Goal: Task Accomplishment & Management: Complete application form

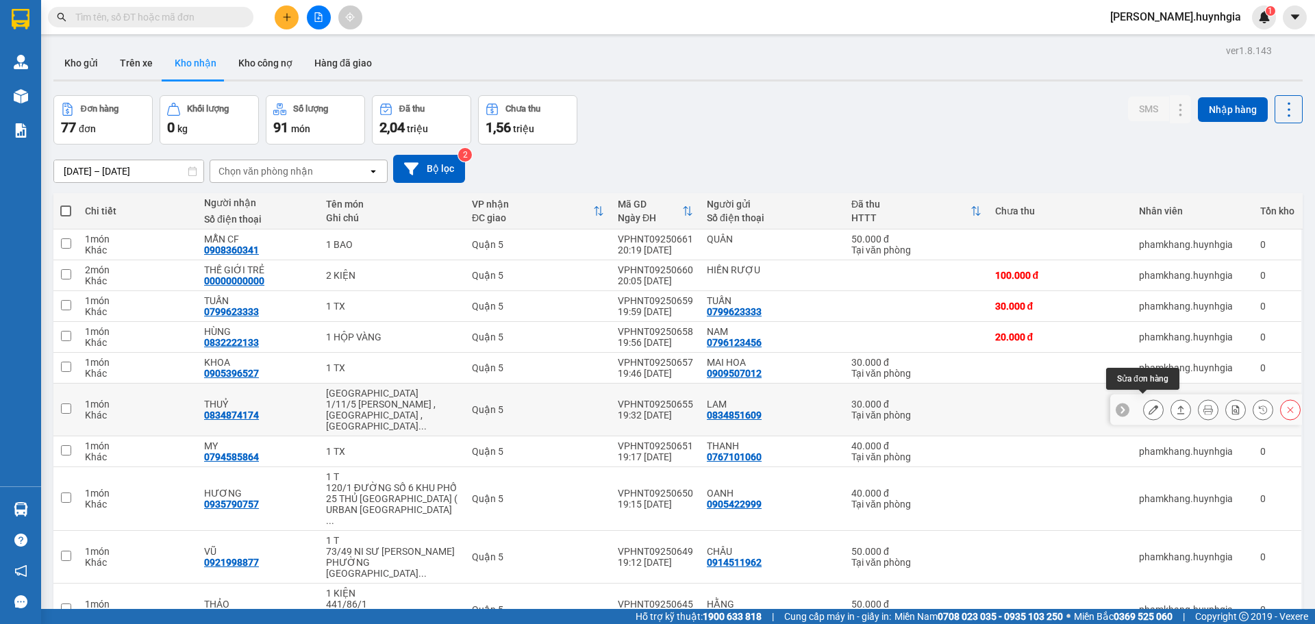
click at [1144, 410] on button at bounding box center [1153, 410] width 19 height 24
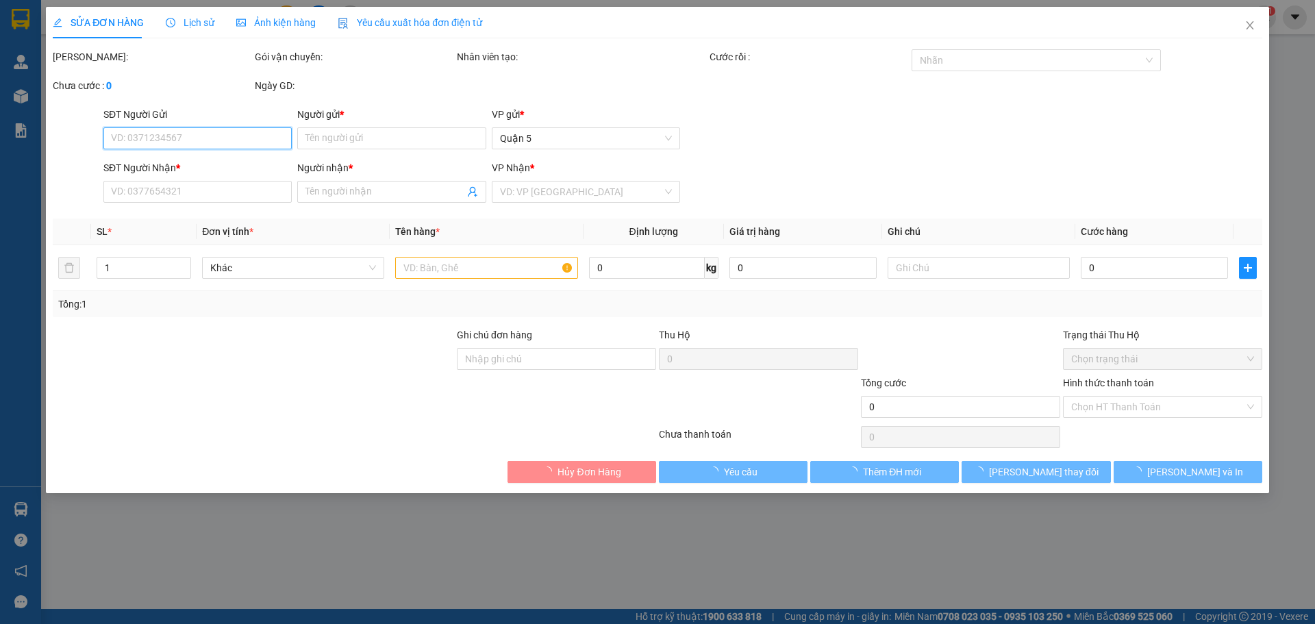
type input "0834851609"
type input "LAM"
type input "0834874174"
type input "THUỶ"
type input "30.000"
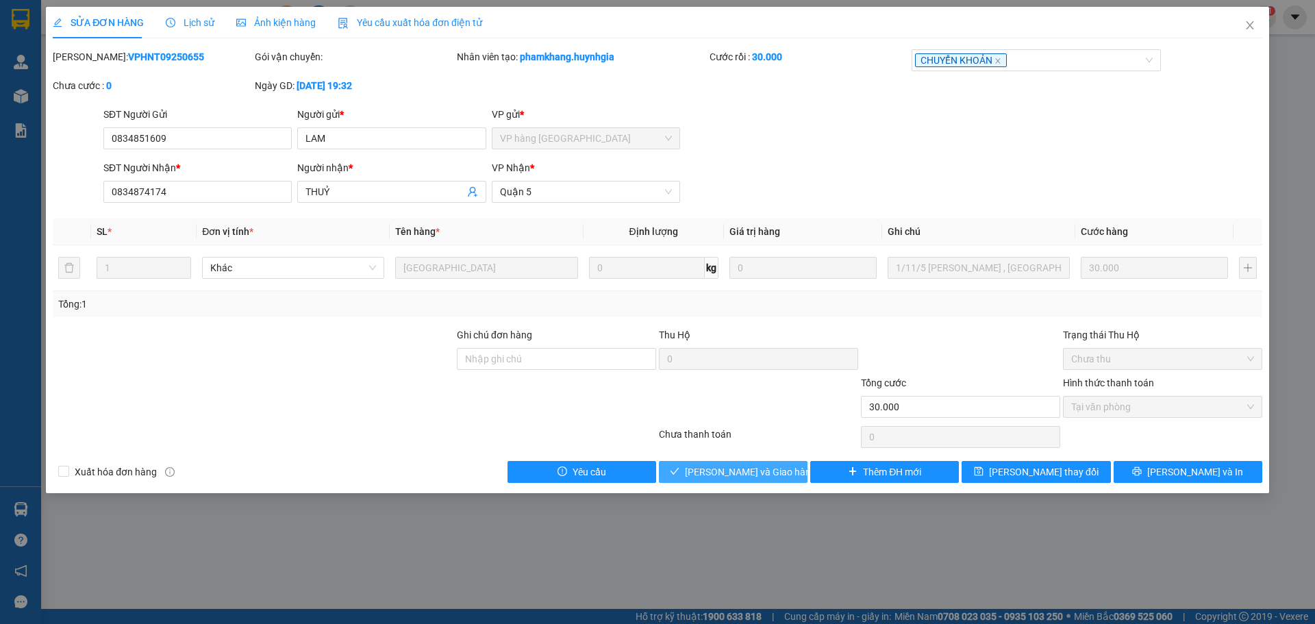
click at [753, 473] on span "[PERSON_NAME] và Giao hàng" at bounding box center [750, 471] width 131 height 15
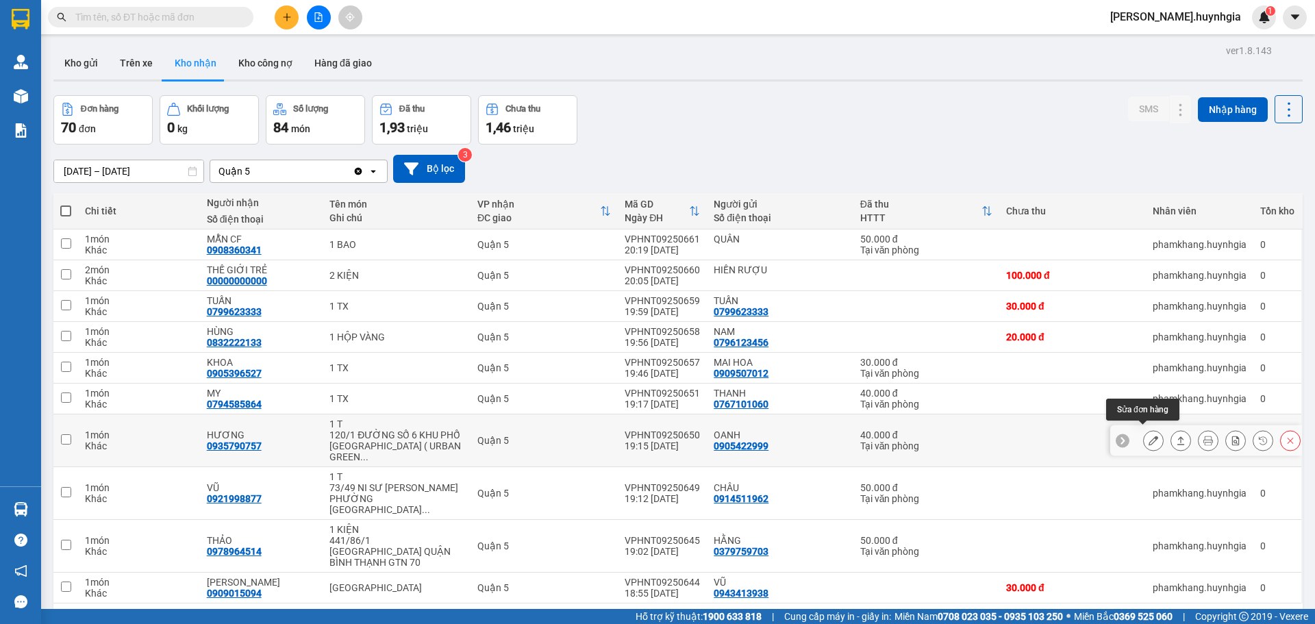
click at [1148, 436] on icon at bounding box center [1153, 441] width 10 height 10
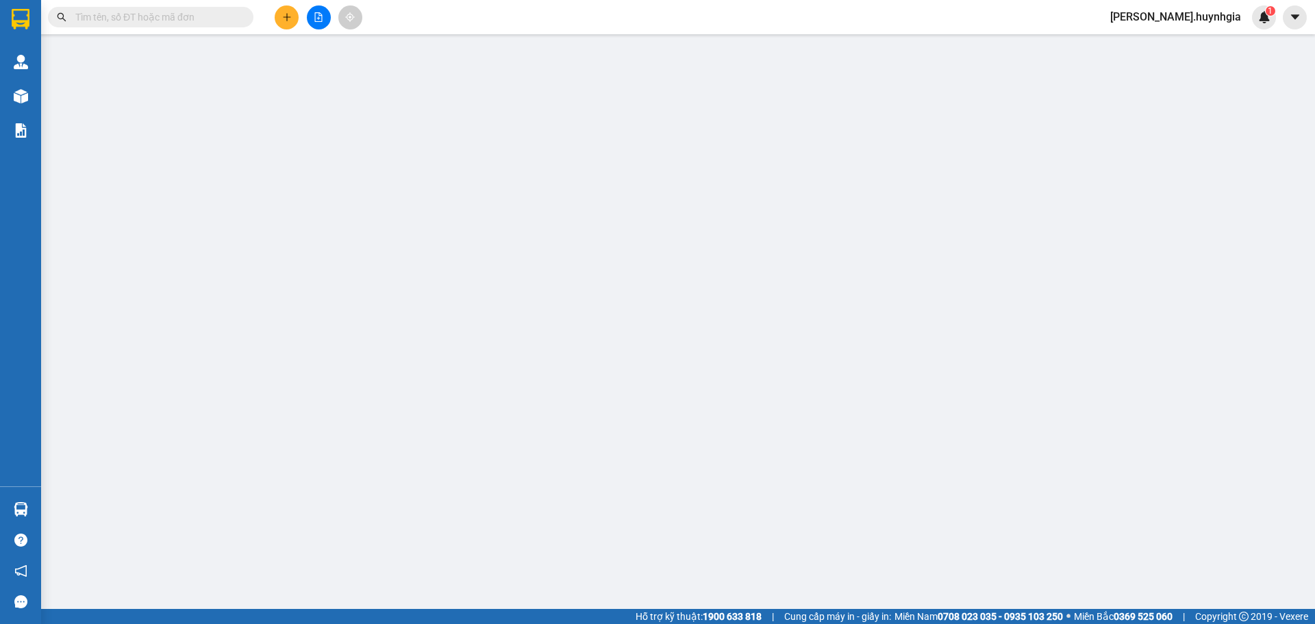
type input "0905422999"
type input "OANH"
type input "0935790757"
type input "HƯƠNG"
type input "40.000"
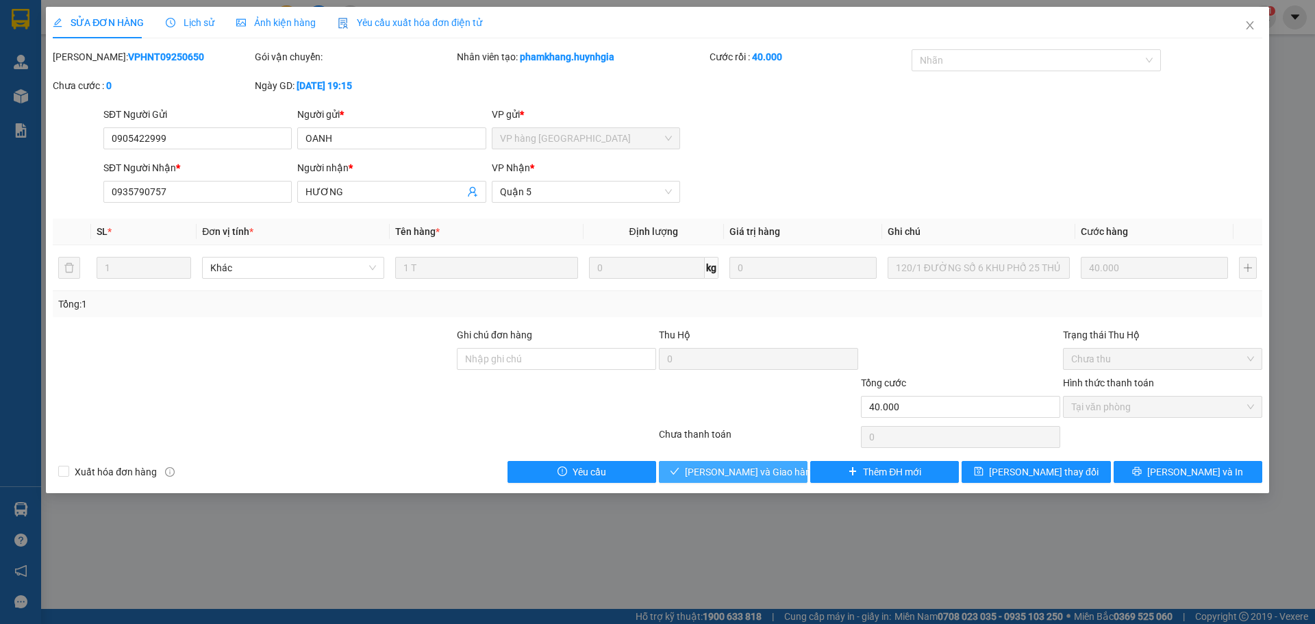
click at [754, 478] on span "[PERSON_NAME] và Giao hàng" at bounding box center [750, 471] width 131 height 15
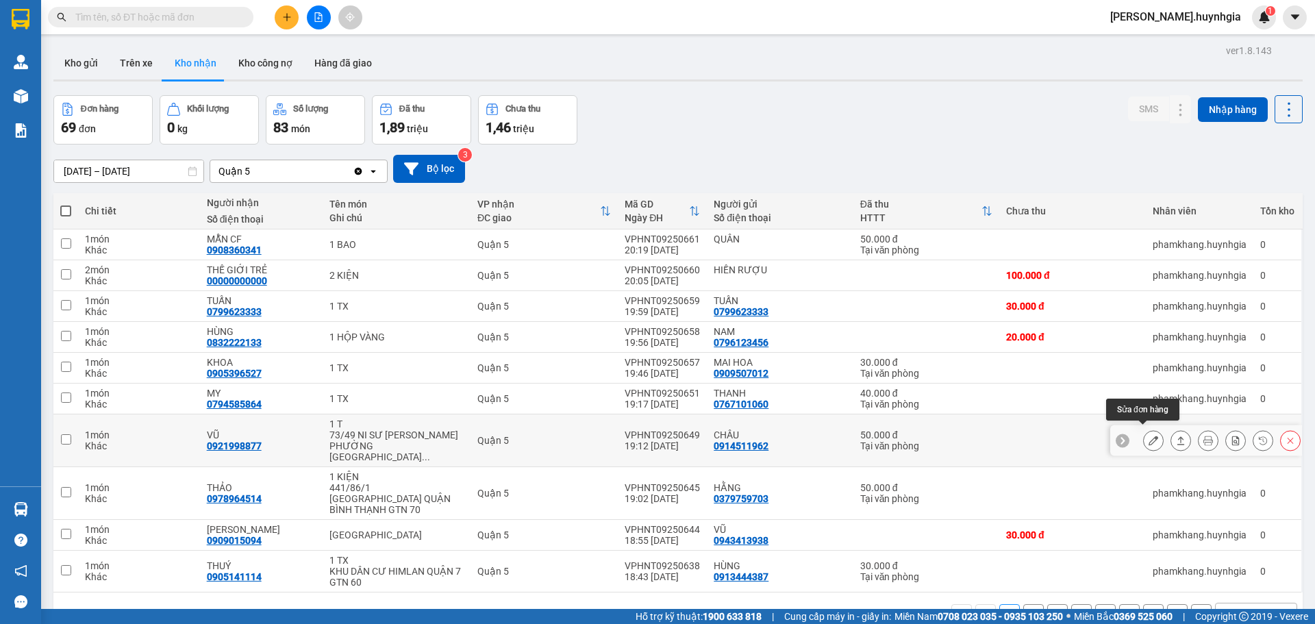
click at [1148, 437] on icon at bounding box center [1153, 441] width 10 height 10
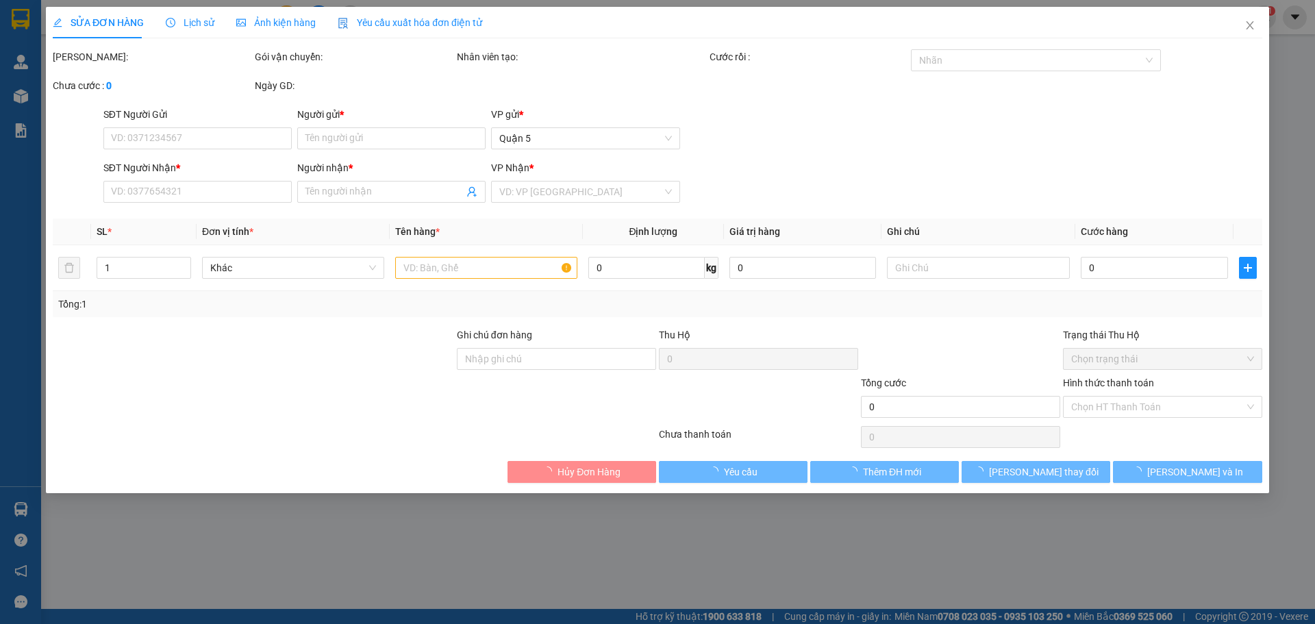
type input "0914511962"
type input "CHÂU"
type input "0921998877"
type input "VŨ"
type input "50.000"
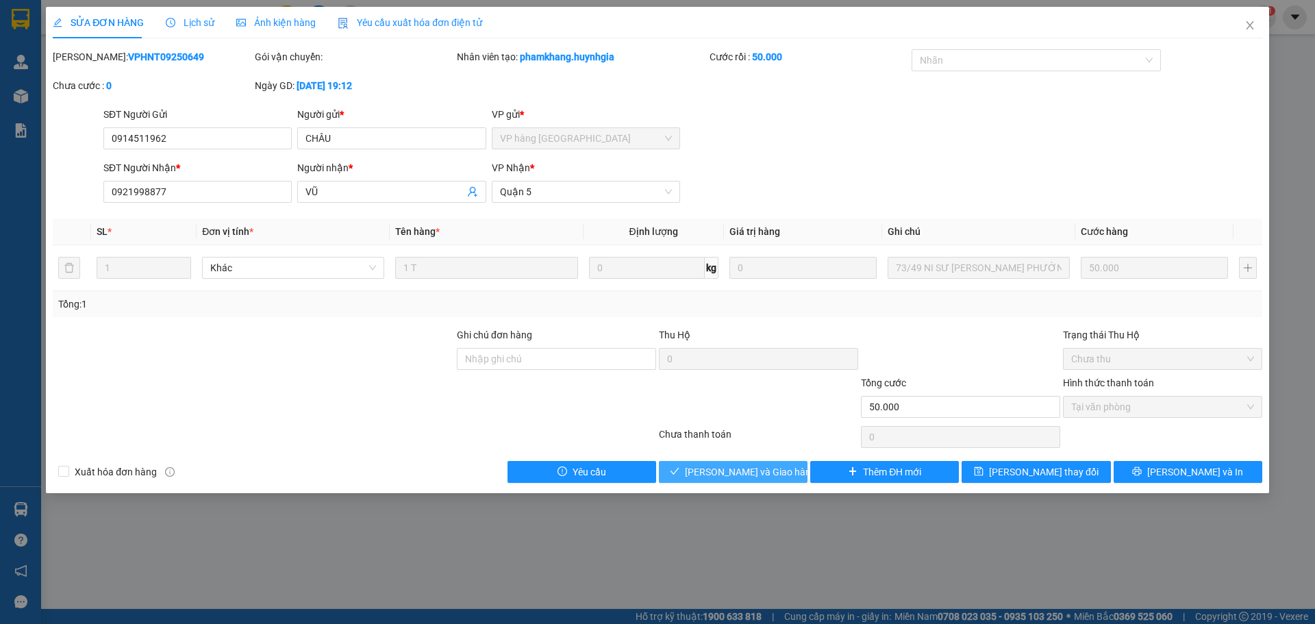
click at [743, 469] on span "[PERSON_NAME] và Giao hàng" at bounding box center [750, 471] width 131 height 15
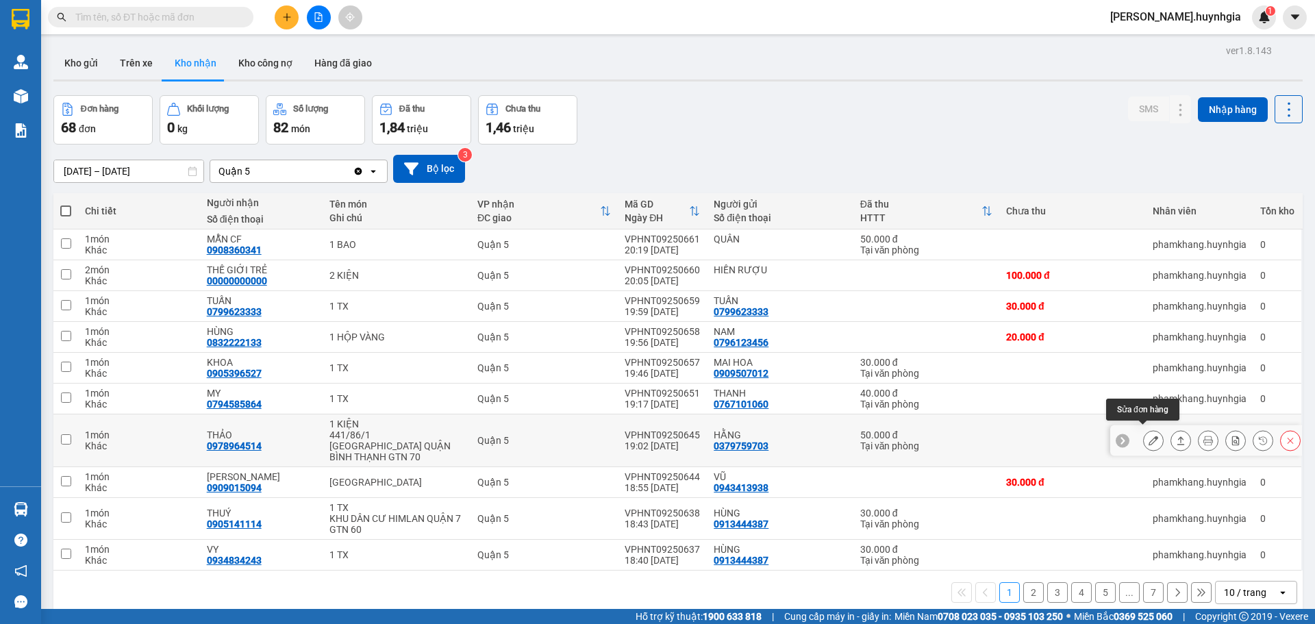
click at [1148, 436] on icon at bounding box center [1153, 441] width 10 height 10
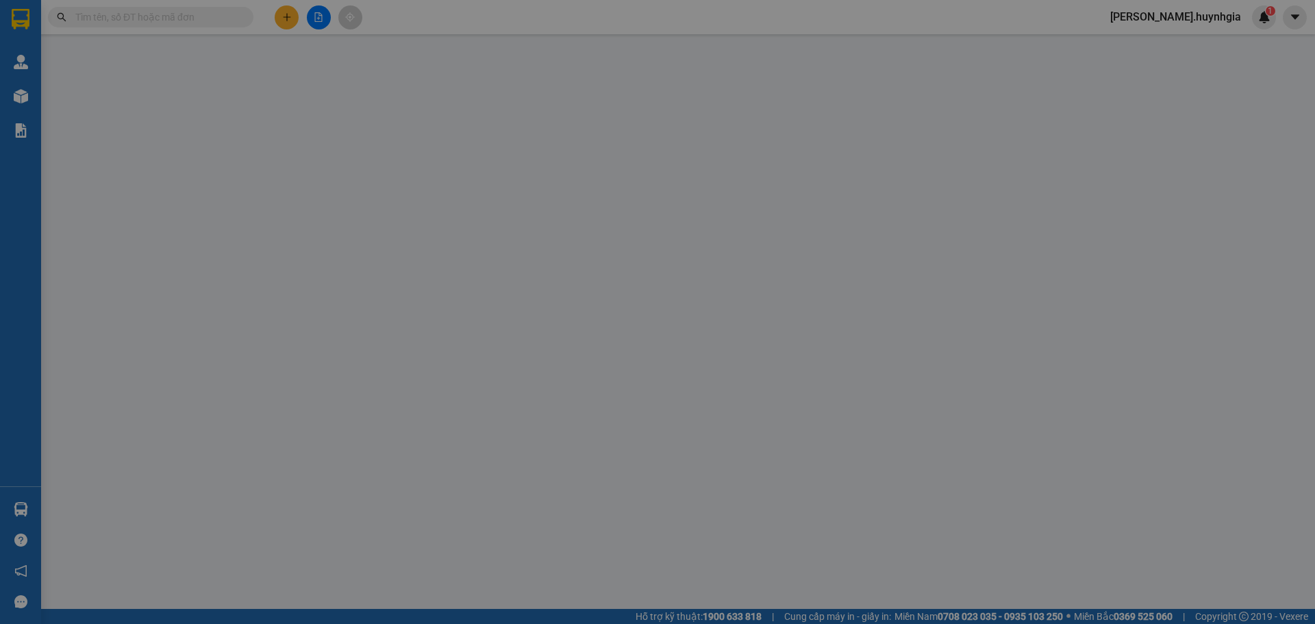
type input "0379759703"
type input "HẰNG"
type input "0978964514"
type input "THẢO"
type input "50.000"
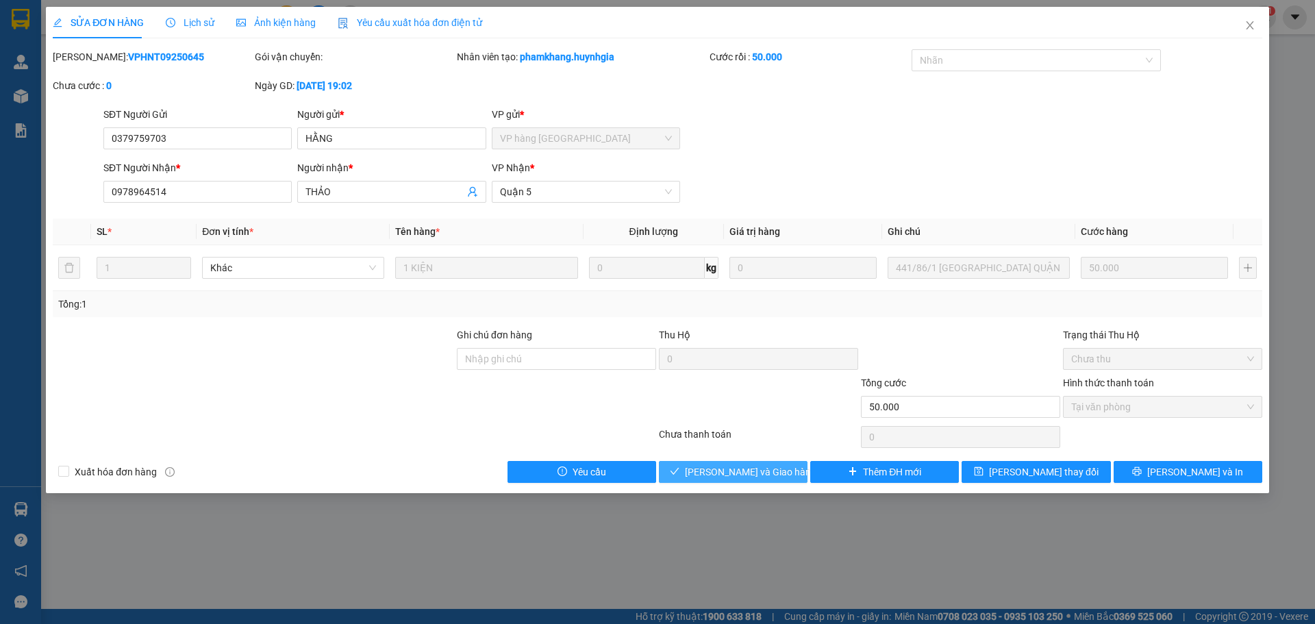
click at [727, 474] on span "[PERSON_NAME] và Giao hàng" at bounding box center [750, 471] width 131 height 15
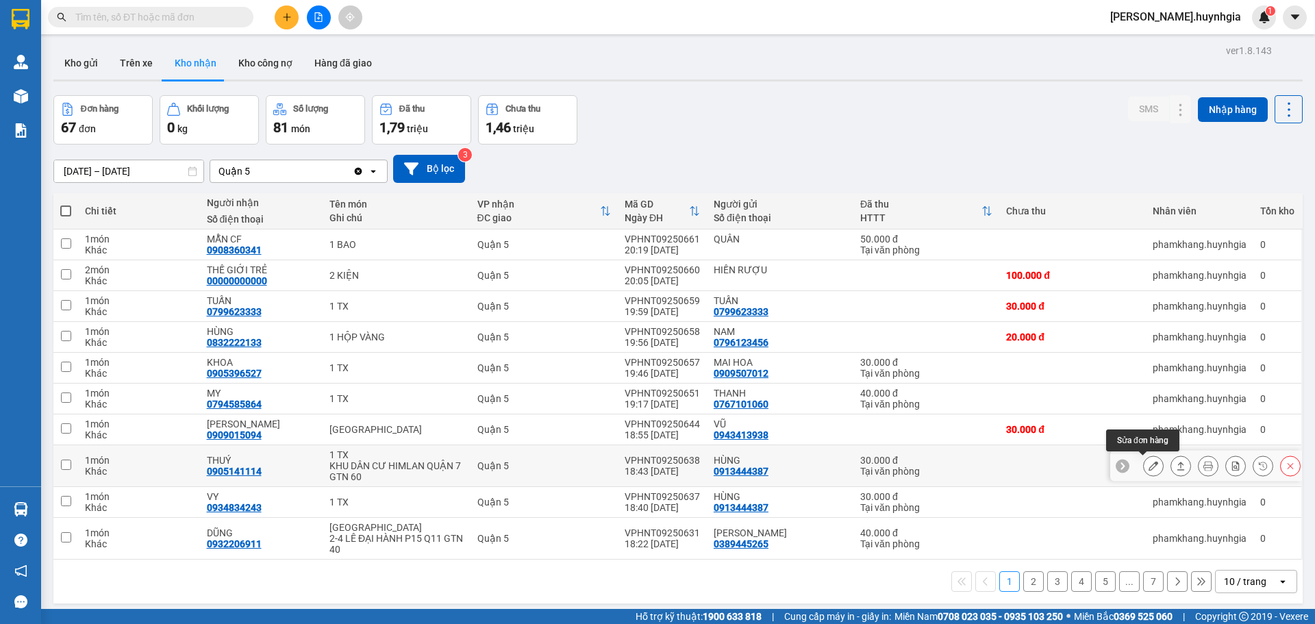
click at [1148, 469] on button at bounding box center [1153, 466] width 19 height 24
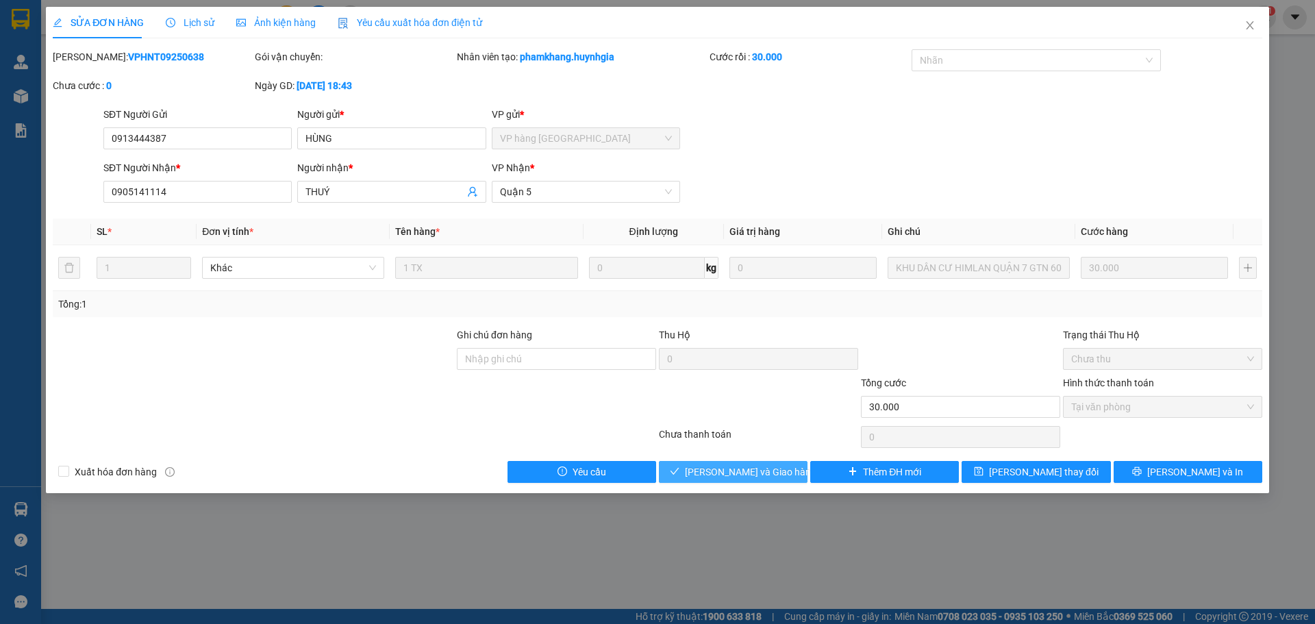
click at [679, 466] on icon "check" at bounding box center [675, 471] width 10 height 10
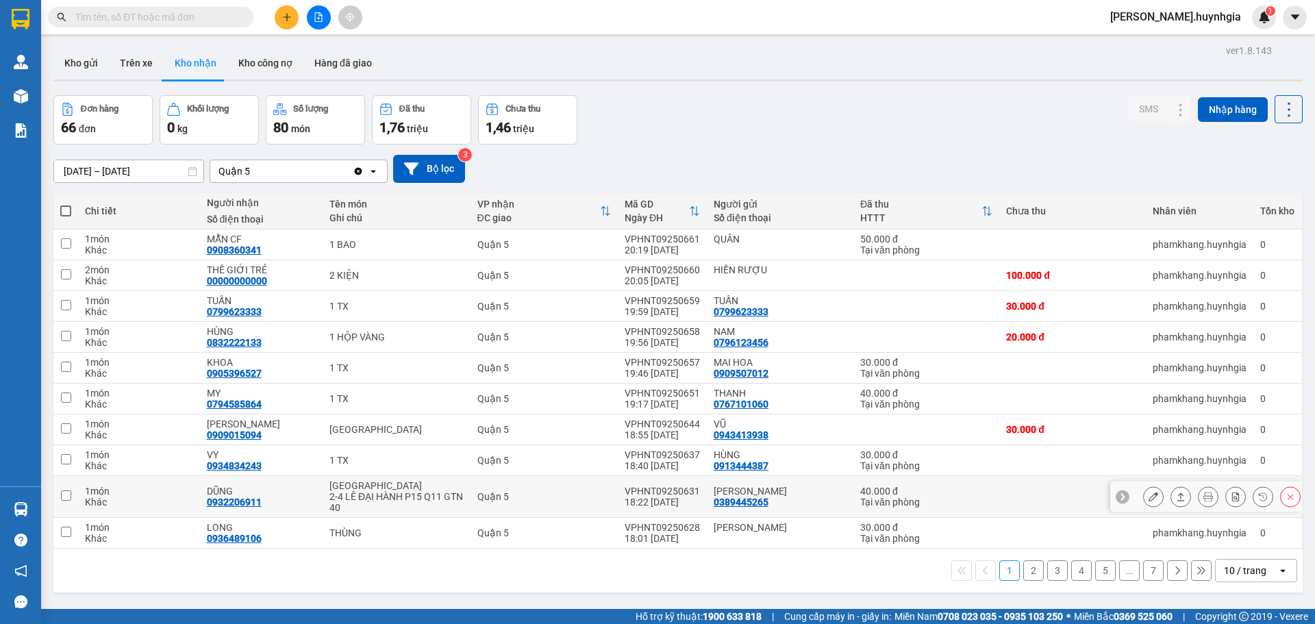
click at [1148, 499] on icon at bounding box center [1153, 497] width 10 height 10
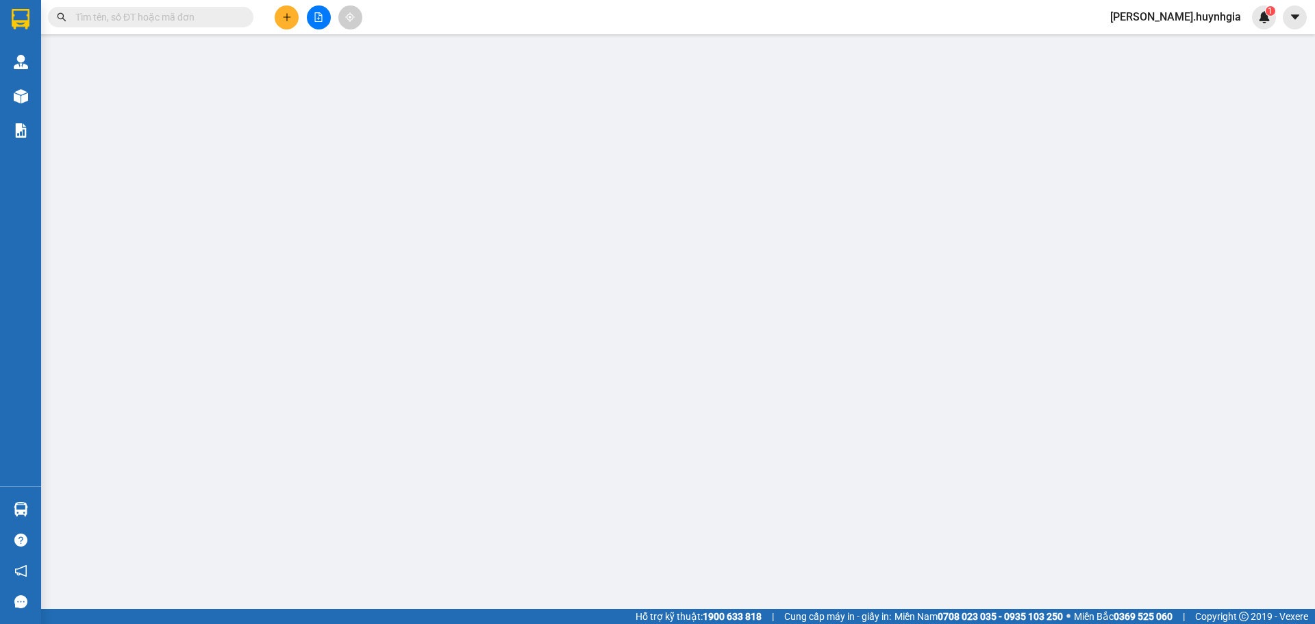
type input "0389445265"
type input "[PERSON_NAME]"
type input "0932206911"
type input "DŨNG"
type input "40.000"
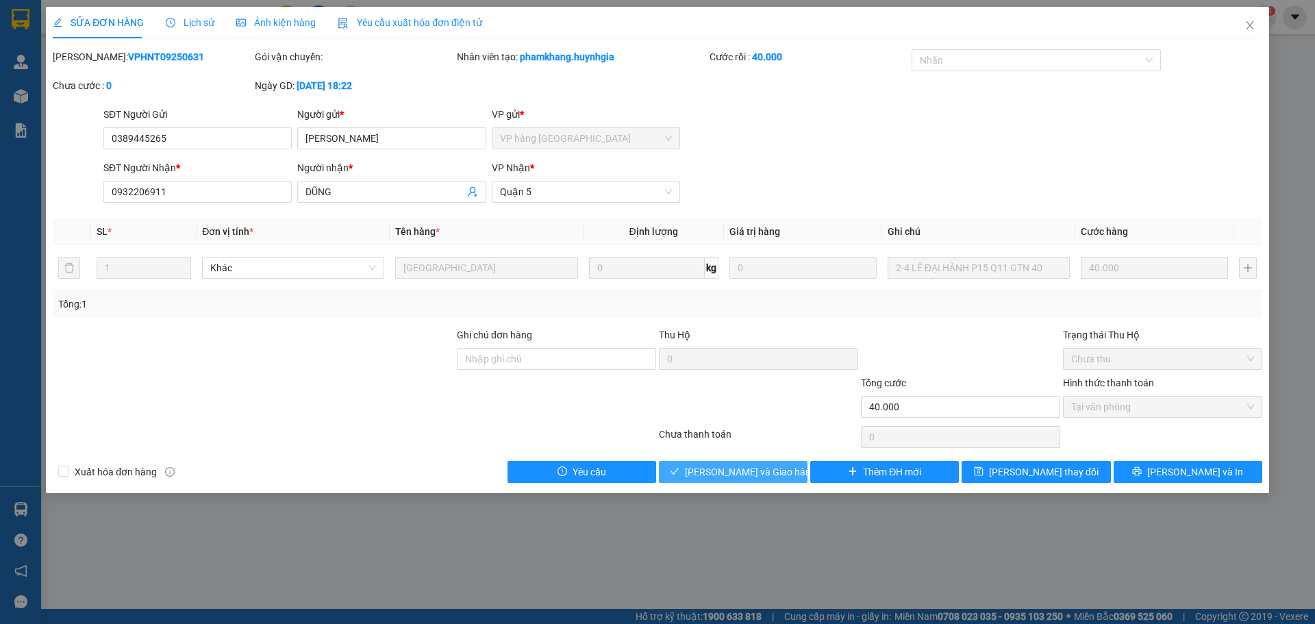
click at [773, 468] on span "[PERSON_NAME] và Giao hàng" at bounding box center [750, 471] width 131 height 15
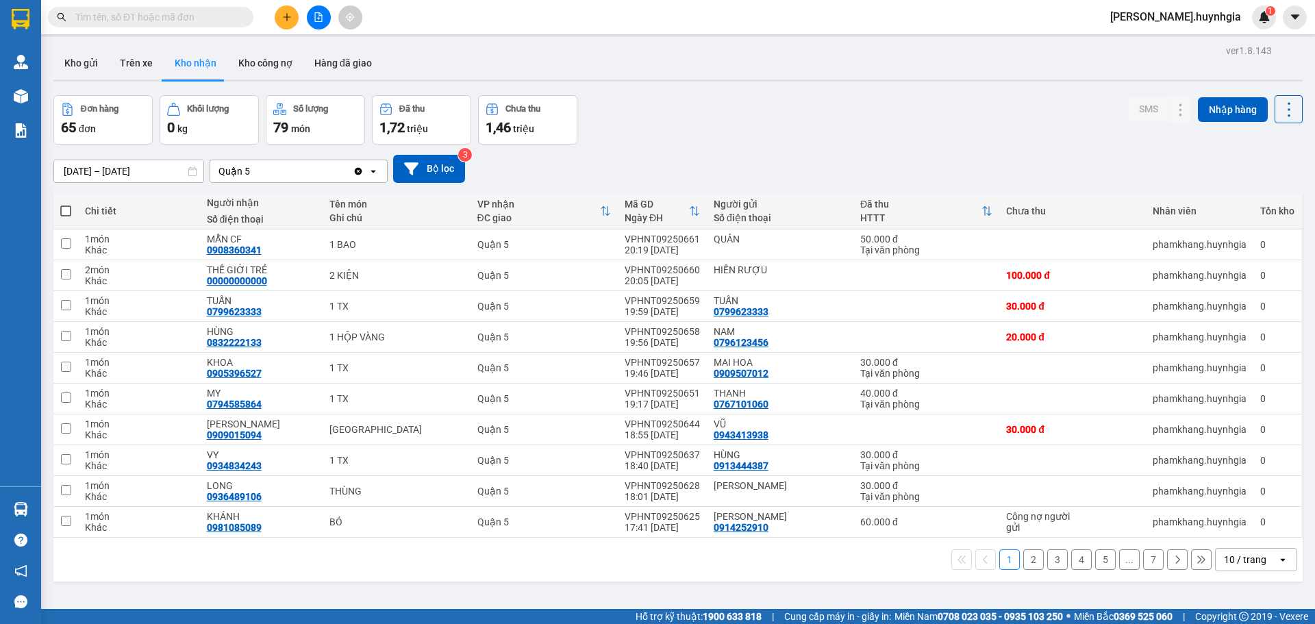
click at [1255, 562] on div "10 / trang" at bounding box center [1245, 560] width 42 height 14
click at [1236, 527] on span "100 / trang" at bounding box center [1240, 530] width 49 height 14
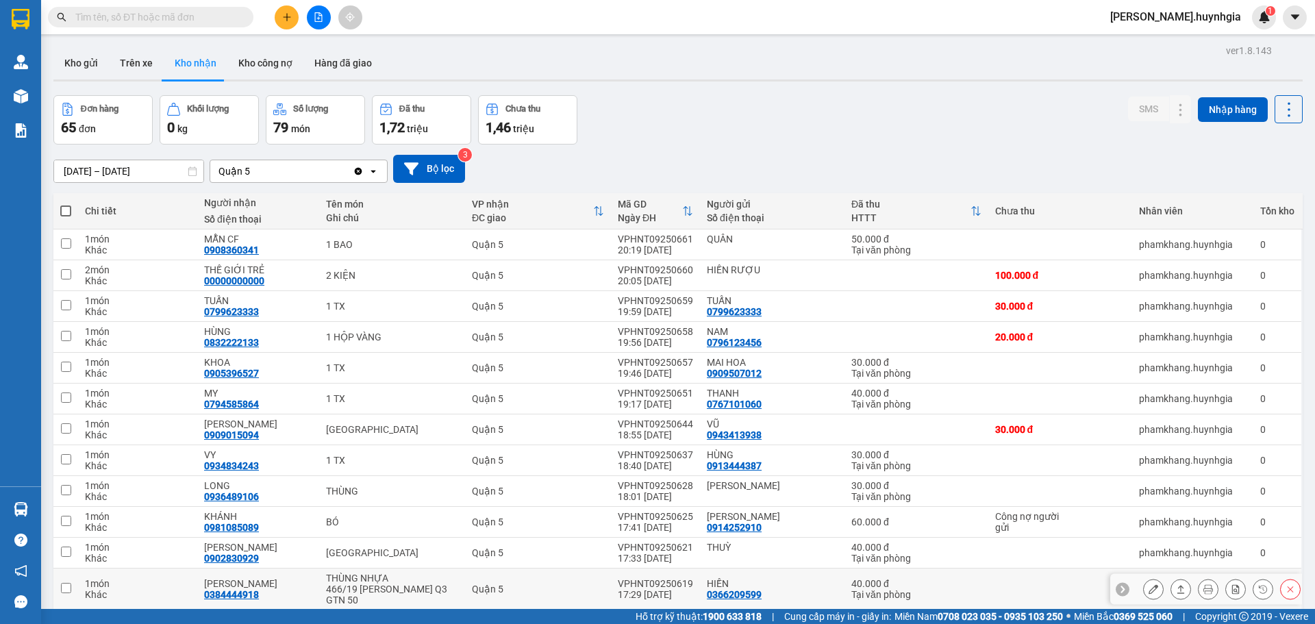
scroll to position [274, 0]
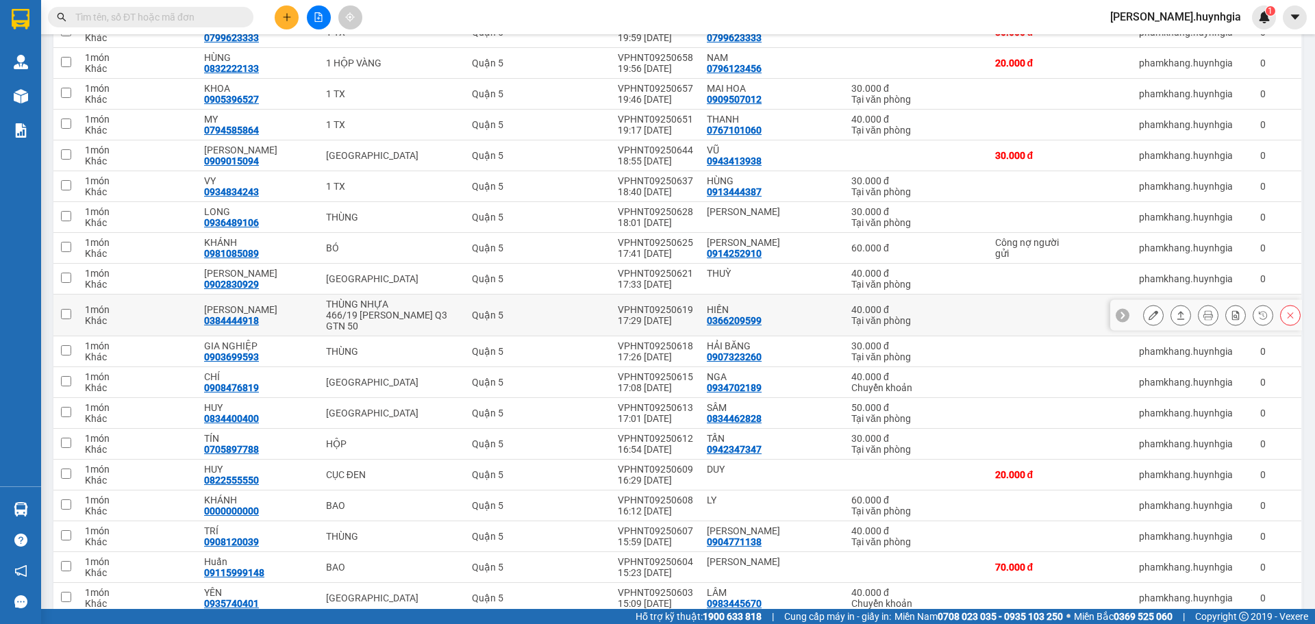
click at [1148, 310] on icon at bounding box center [1153, 315] width 10 height 10
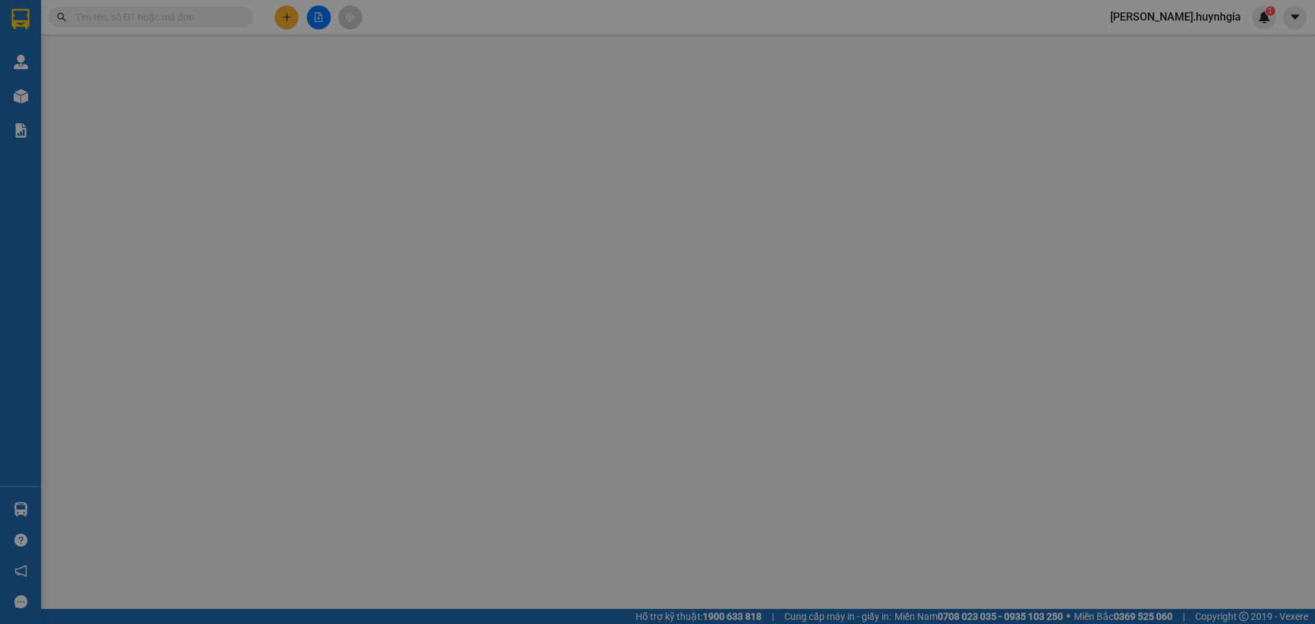
type input "0366209599"
type input "HIỀN"
type input "0384444918"
type input "[PERSON_NAME]"
type input "40.000"
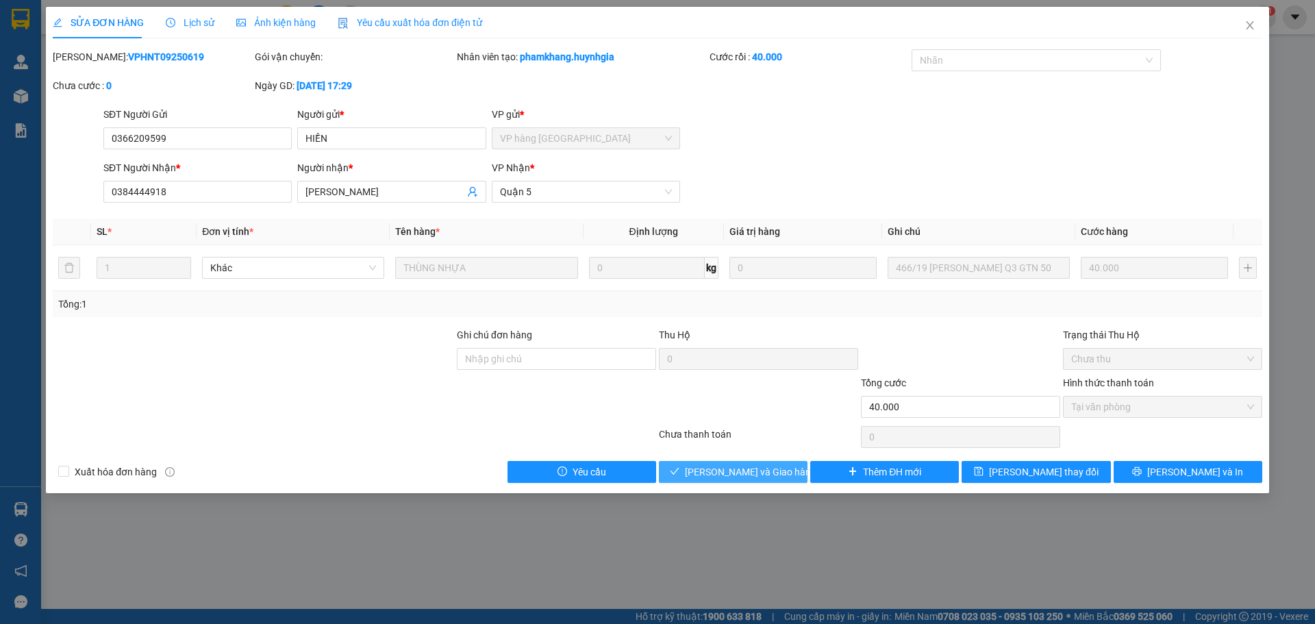
click at [799, 471] on button "[PERSON_NAME] và Giao hàng" at bounding box center [733, 472] width 149 height 22
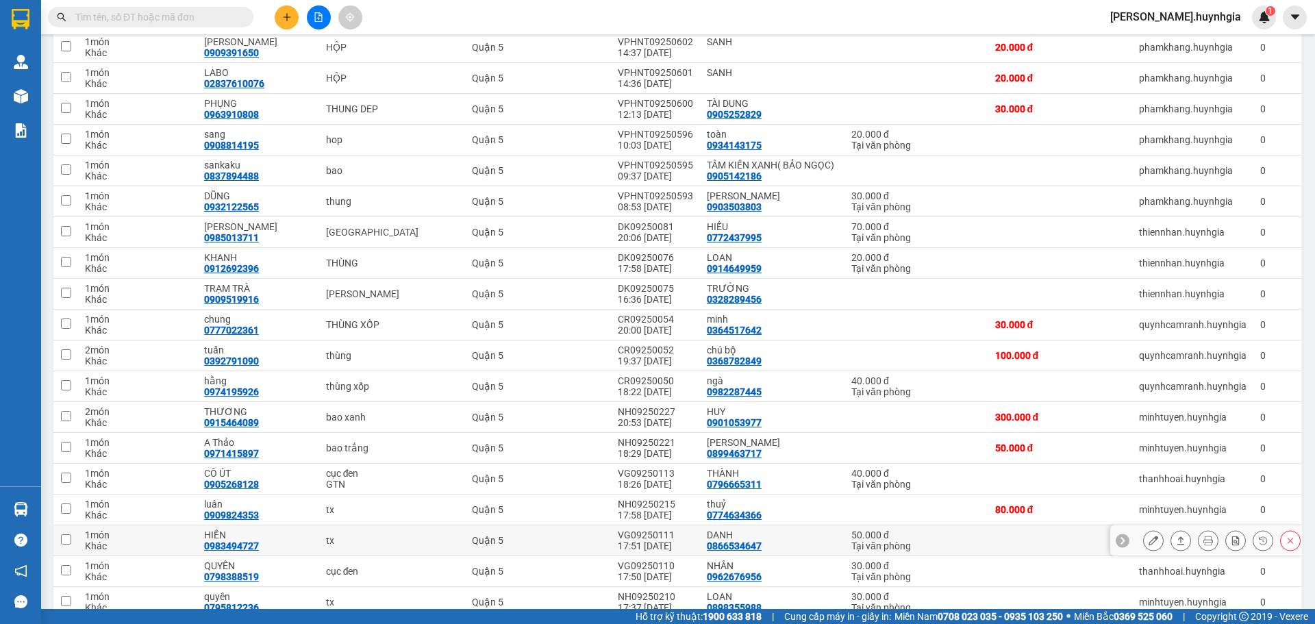
scroll to position [822, 0]
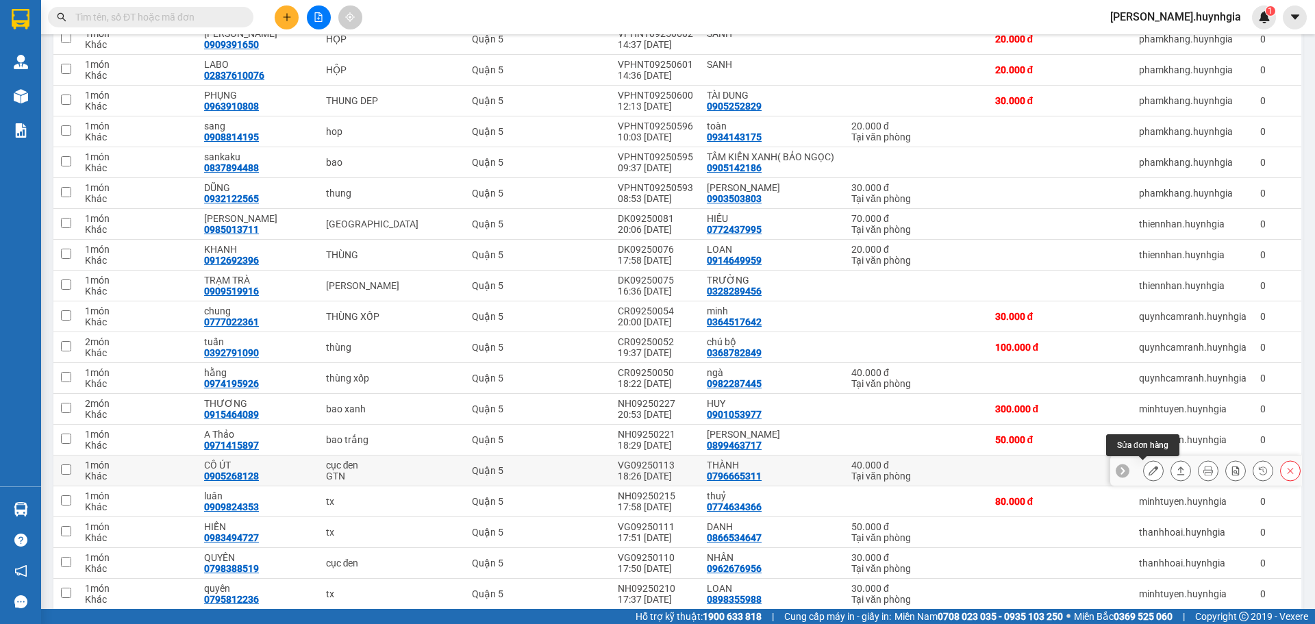
click at [1148, 475] on icon at bounding box center [1153, 471] width 10 height 10
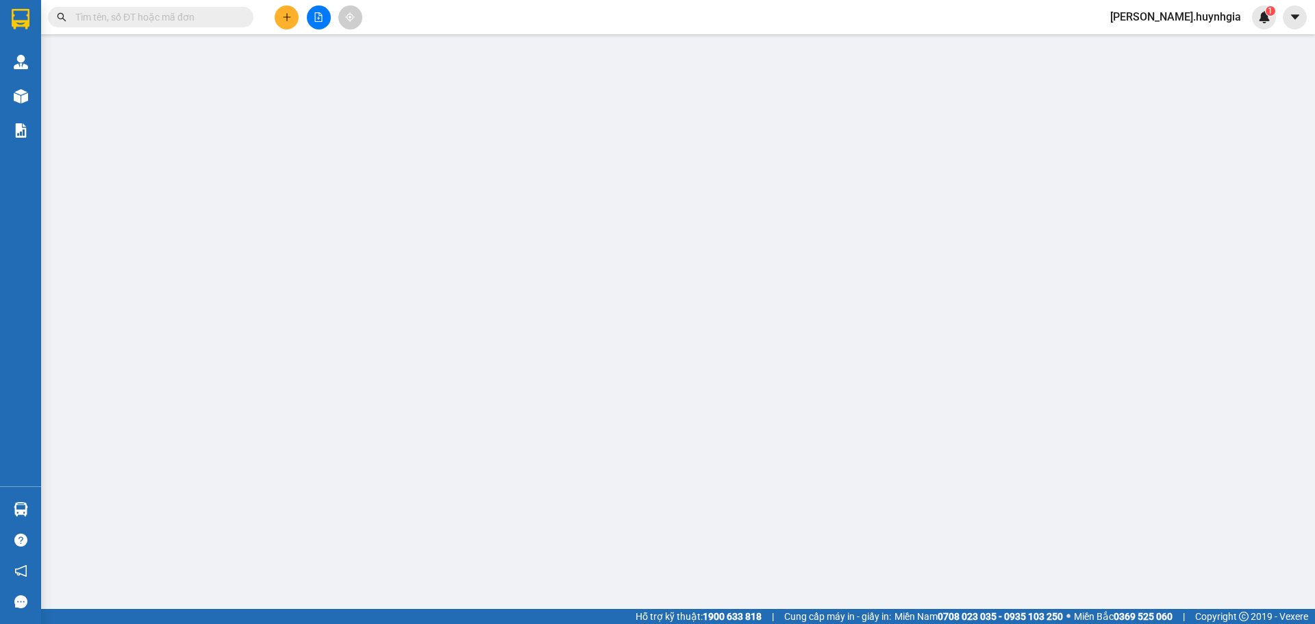
type input "0796665311"
type input "THÀNH"
type input "0905268128"
type input "CÔ ÚT"
type input "40.000"
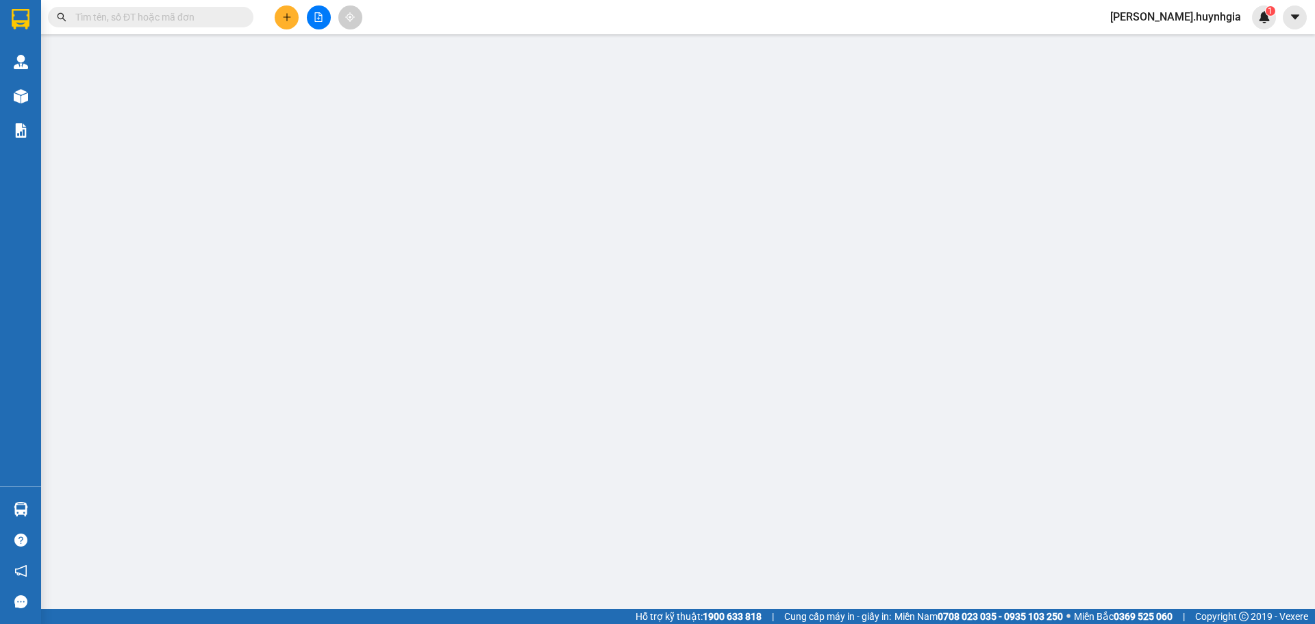
type input "0"
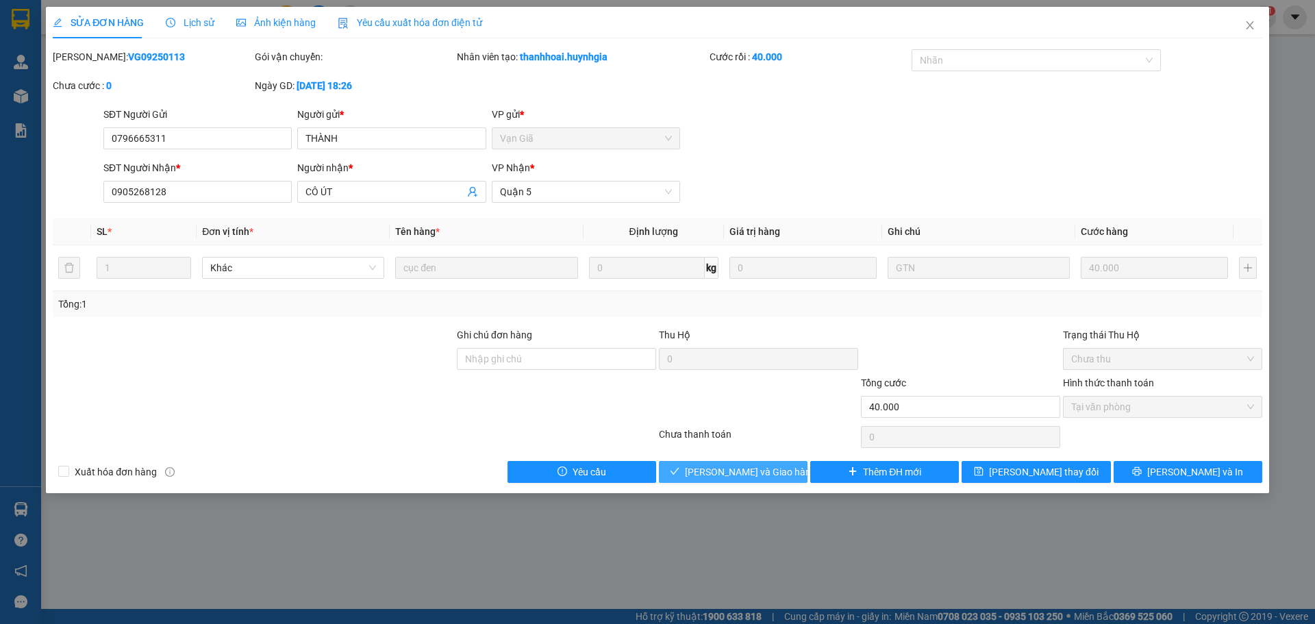
click at [770, 478] on span "[PERSON_NAME] và Giao hàng" at bounding box center [750, 471] width 131 height 15
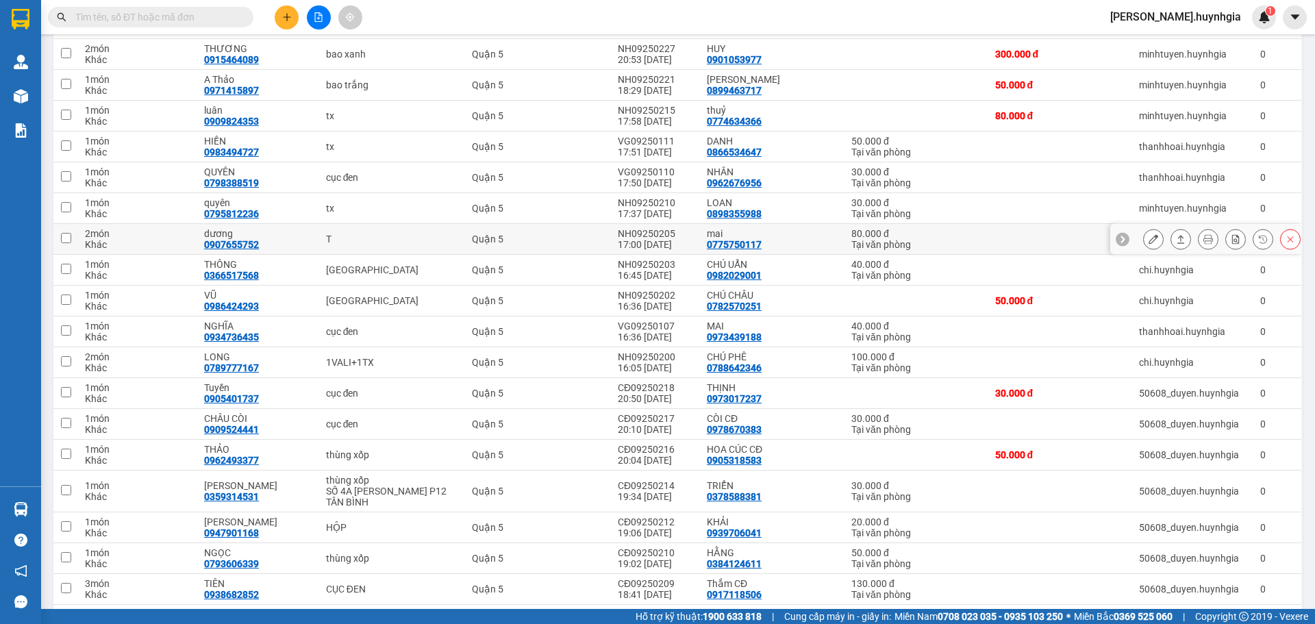
scroll to position [1235, 0]
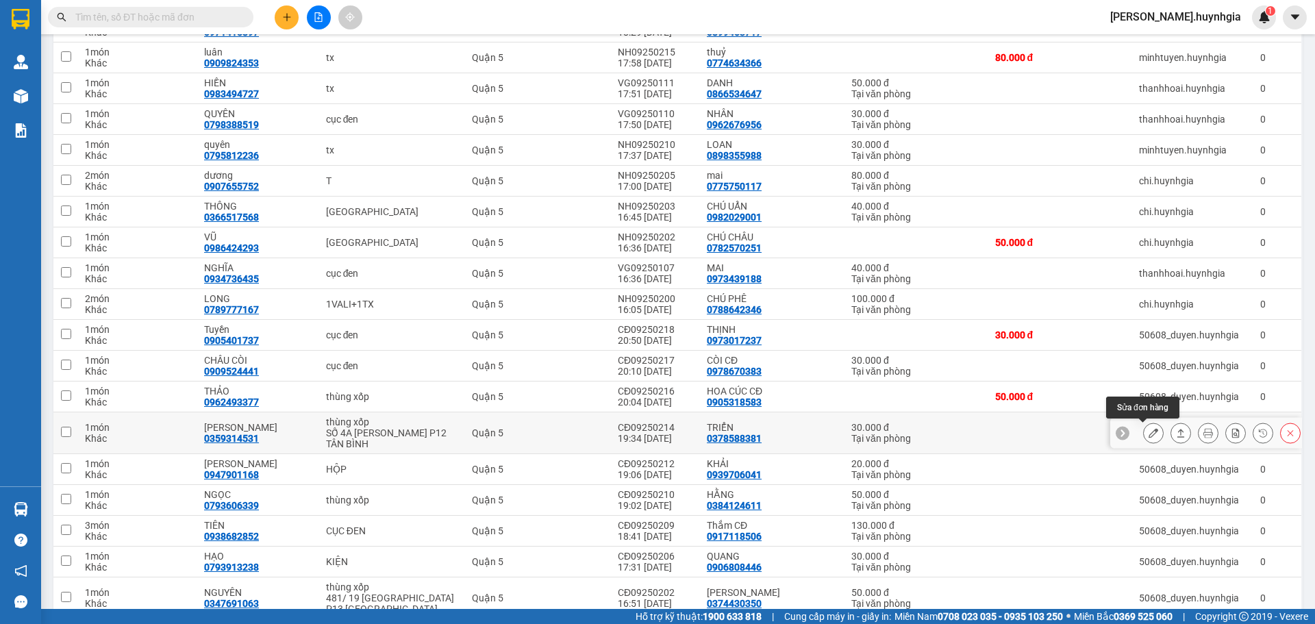
click at [1151, 432] on button at bounding box center [1153, 433] width 19 height 24
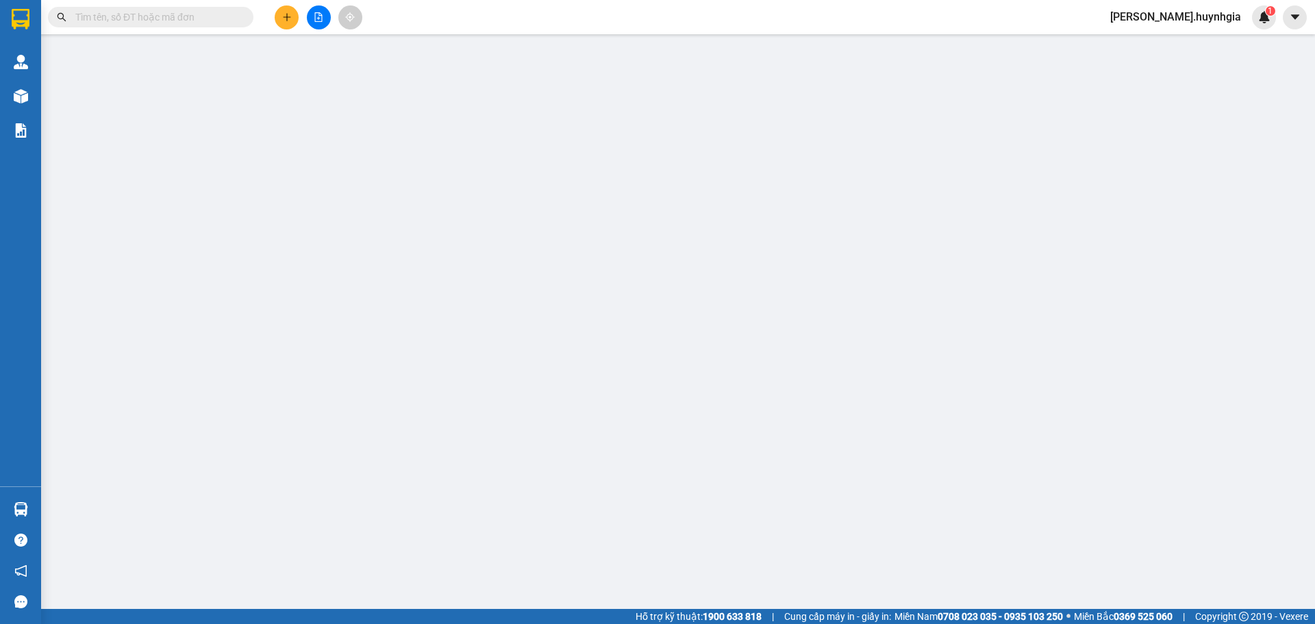
type input "0378588381"
type input "TRIỂN"
type input "0359314531"
type input "[PERSON_NAME]"
type input "30.000"
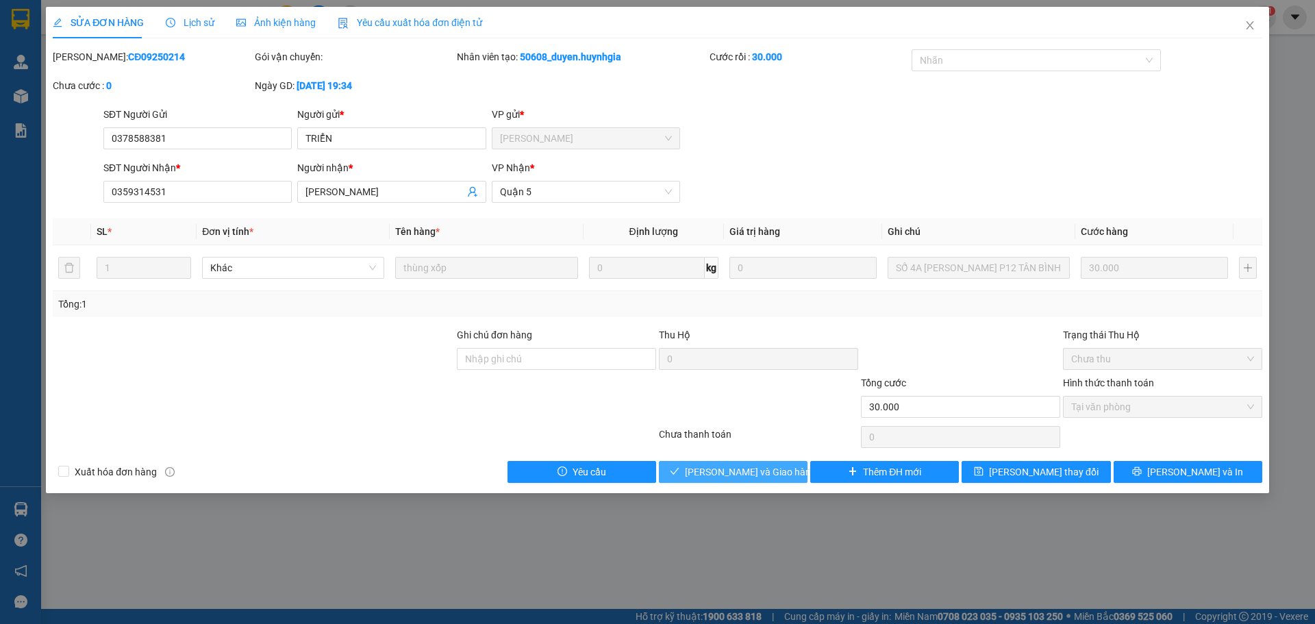
click at [761, 473] on span "[PERSON_NAME] và Giao hàng" at bounding box center [750, 471] width 131 height 15
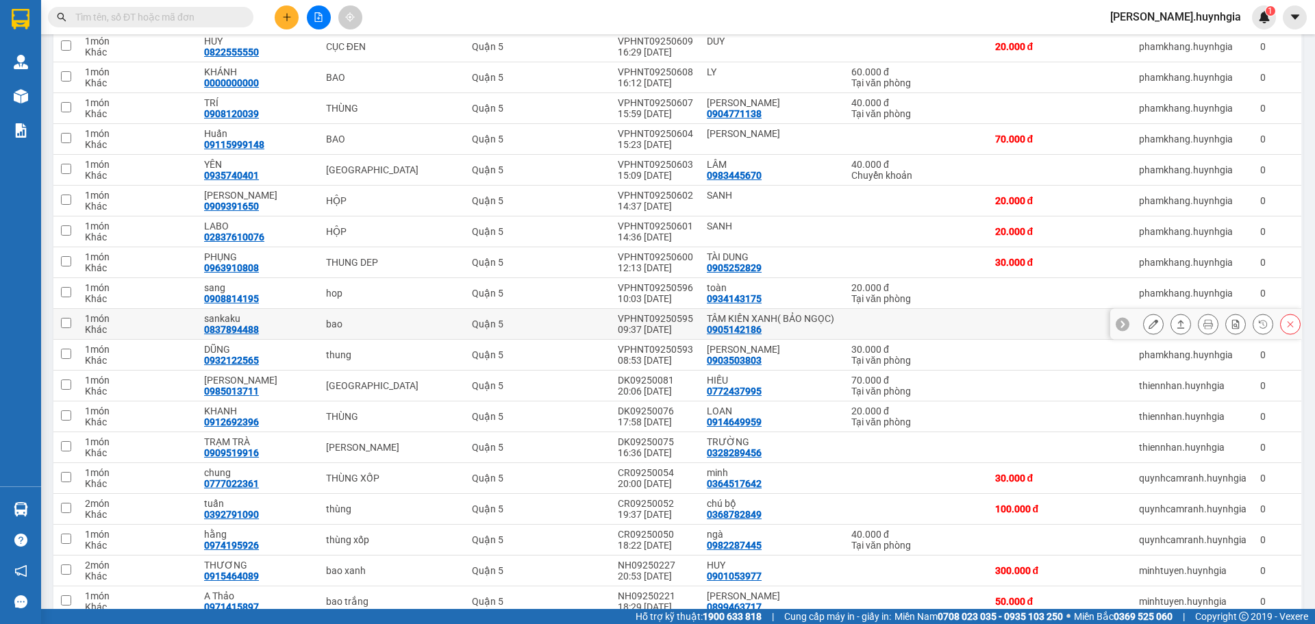
scroll to position [685, 0]
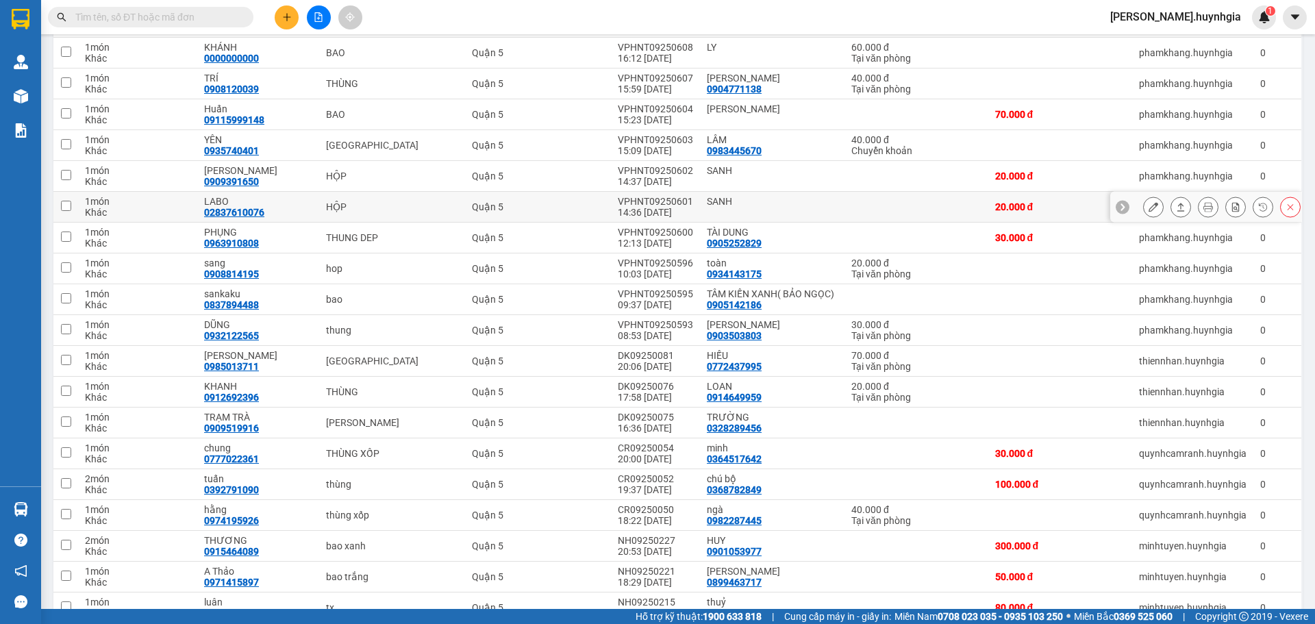
click at [1148, 203] on icon at bounding box center [1153, 207] width 10 height 10
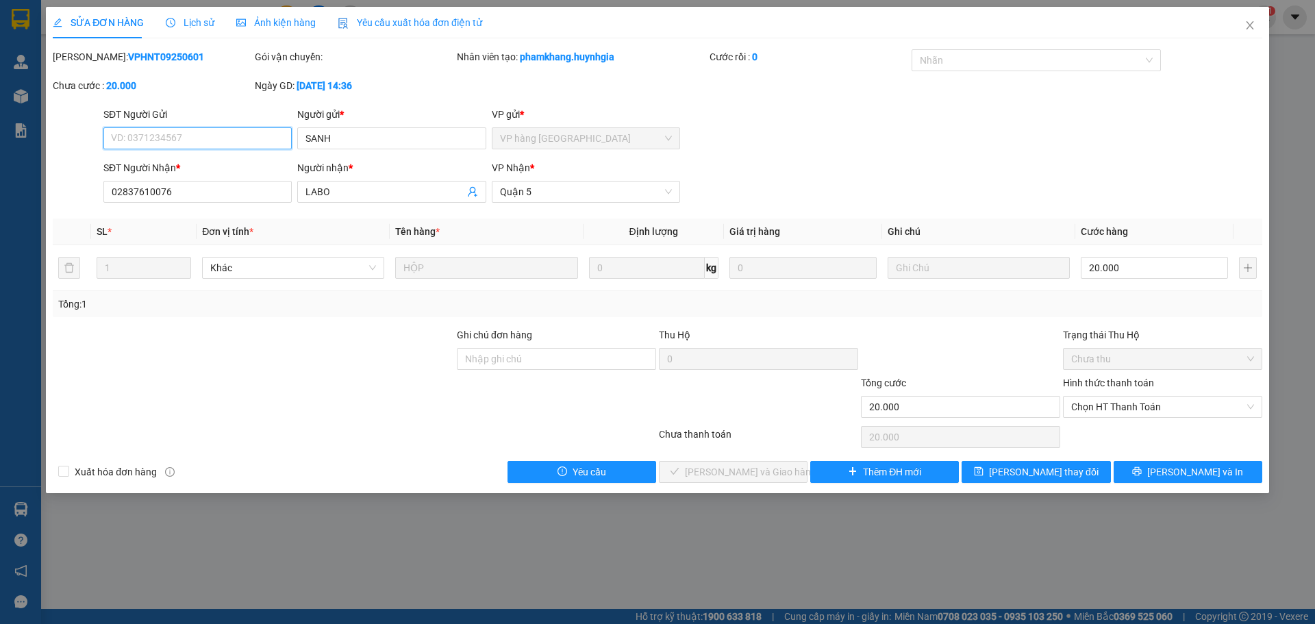
type input "SANH"
type input "02837610076"
type input "LABO"
type input "20.000"
drag, startPoint x: 1130, startPoint y: 401, endPoint x: 1160, endPoint y: 413, distance: 32.6
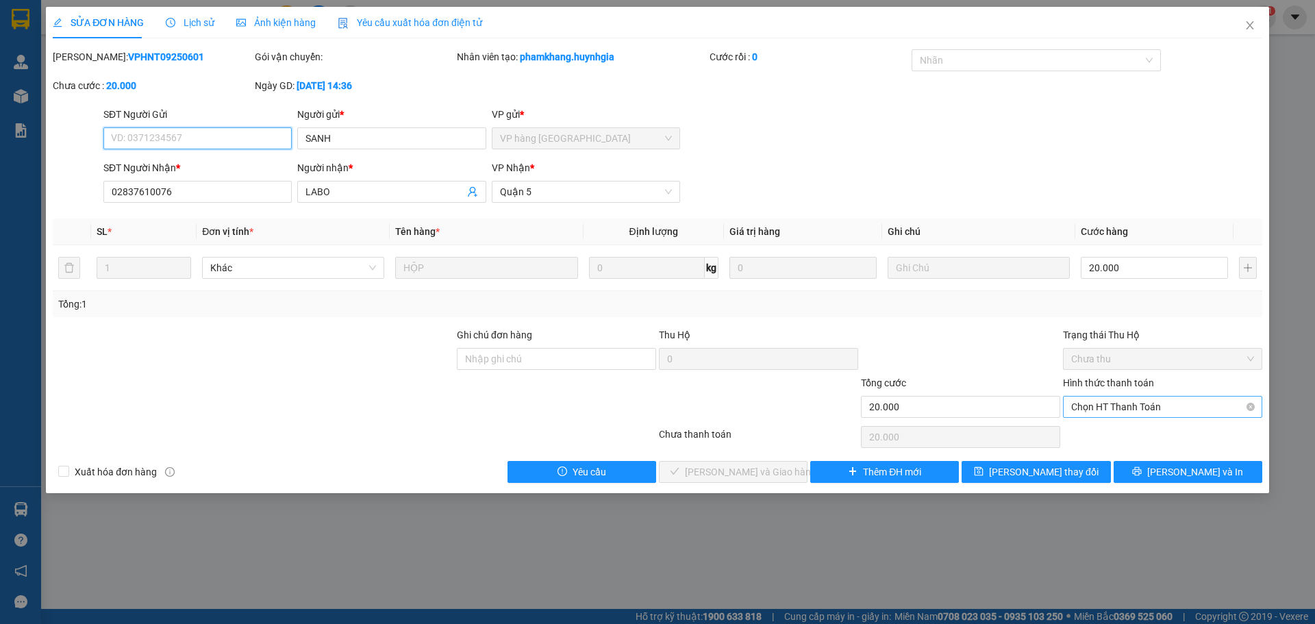
click at [1130, 401] on span "Chọn HT Thanh Toán" at bounding box center [1162, 407] width 183 height 21
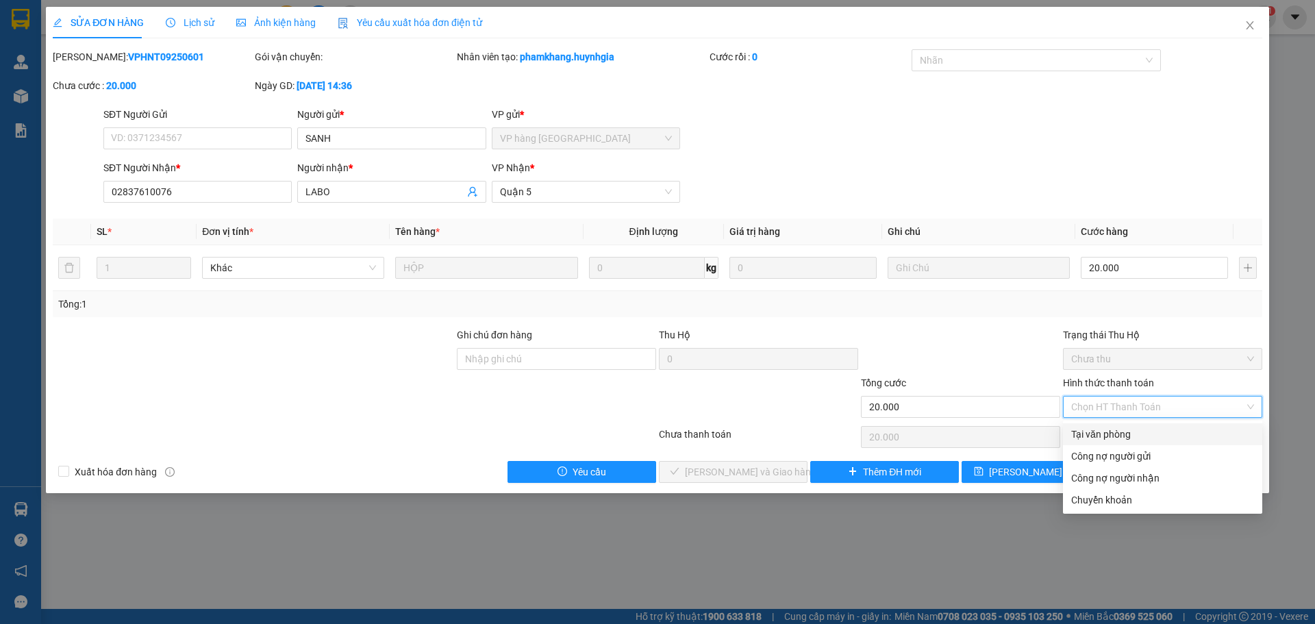
click at [1119, 431] on div "Tại văn phòng" at bounding box center [1162, 434] width 183 height 15
type input "0"
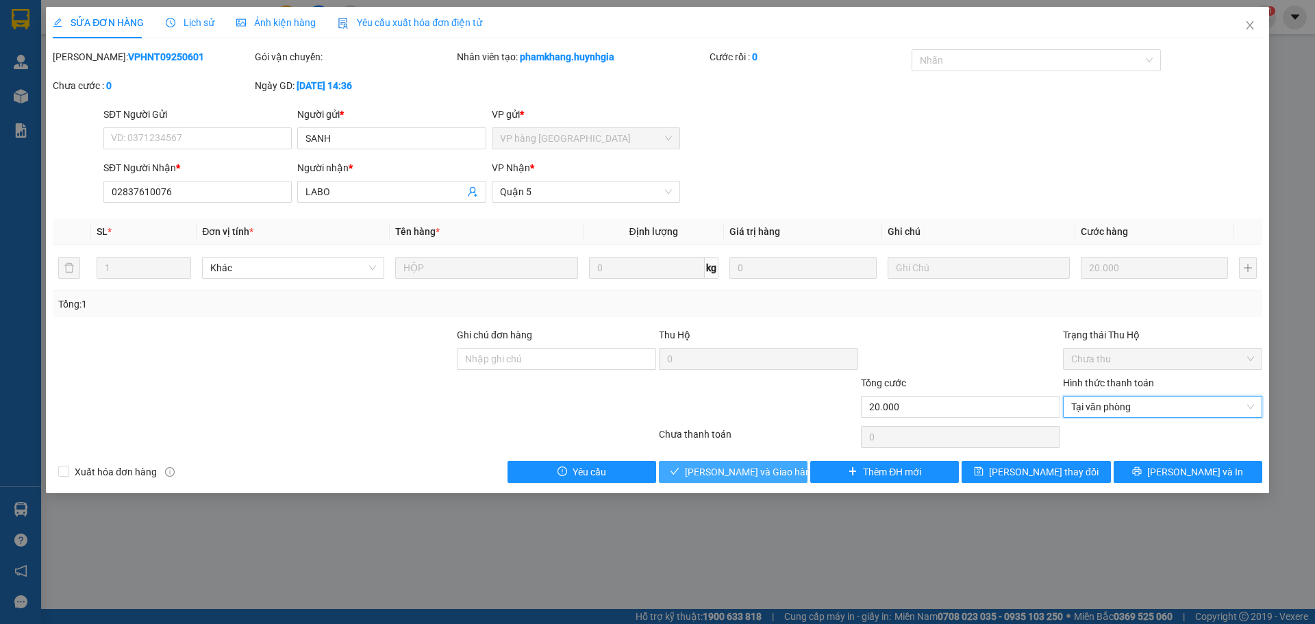
click at [733, 464] on span "[PERSON_NAME] và Giao hàng" at bounding box center [750, 471] width 131 height 15
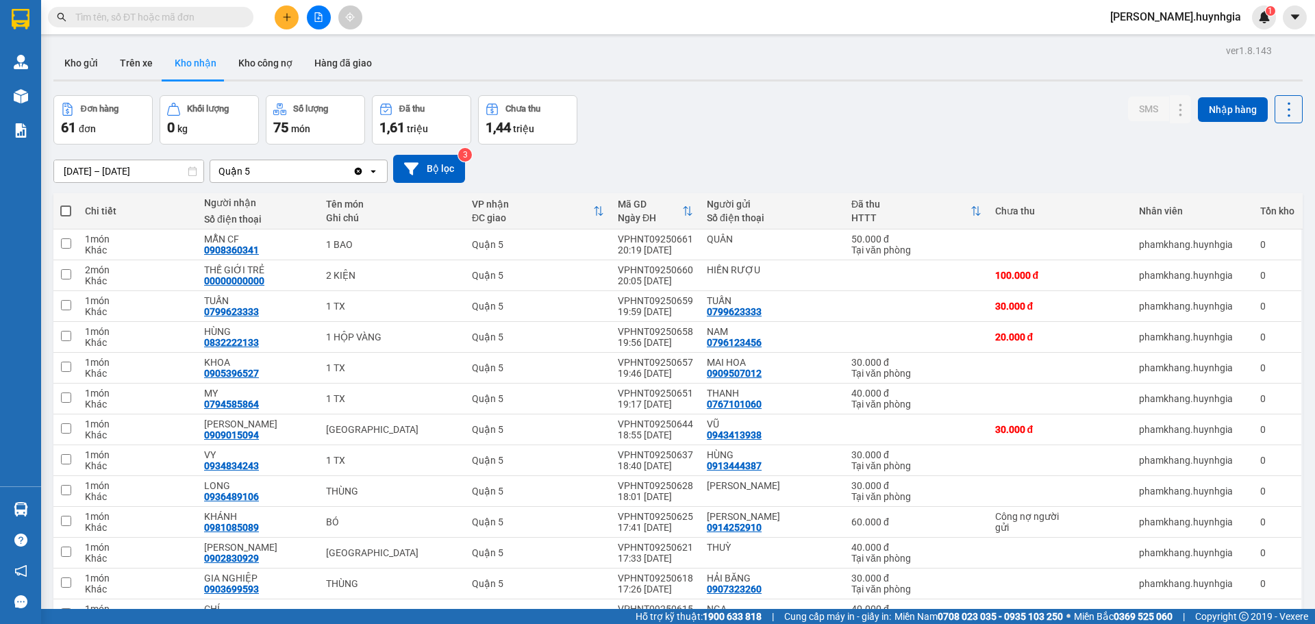
click at [359, 170] on icon "Clear value" at bounding box center [359, 171] width 8 height 8
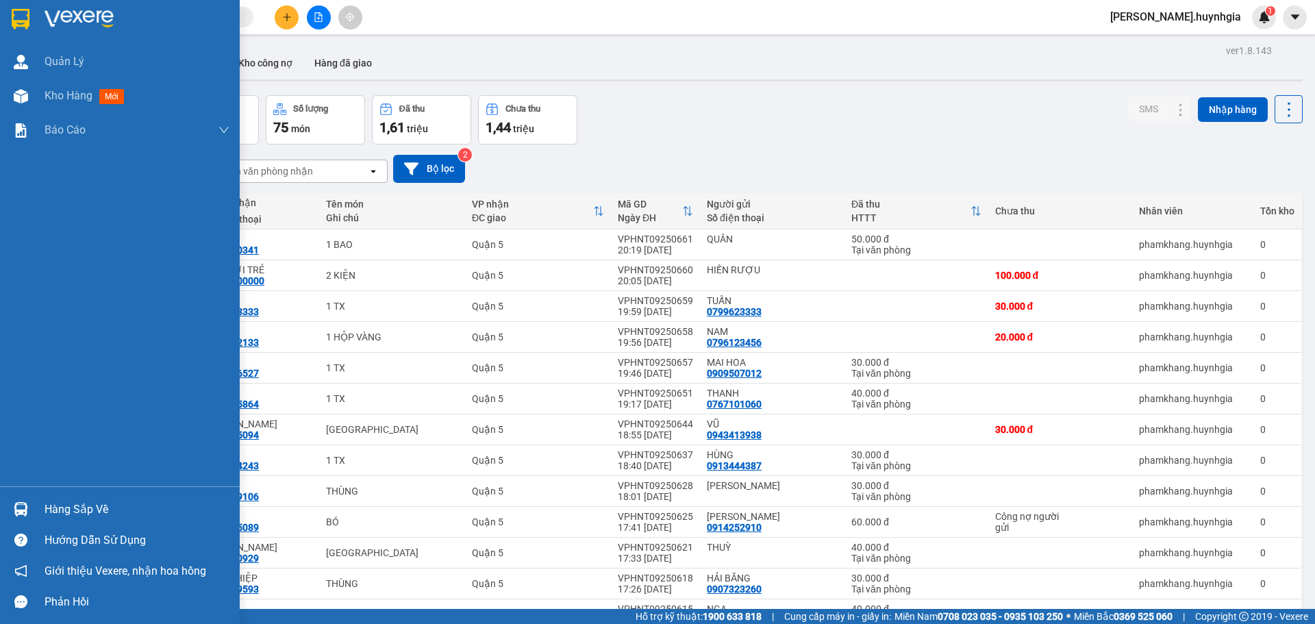
click at [100, 507] on div "Hàng sắp về" at bounding box center [137, 509] width 185 height 21
drag, startPoint x: 21, startPoint y: 438, endPoint x: 132, endPoint y: 433, distance: 111.7
click at [21, 439] on div "Quản [PERSON_NAME] hàng mới Báo cáo Báo cáo dòng tiền (nhân viên) - mới Báo cáo…" at bounding box center [120, 312] width 240 height 624
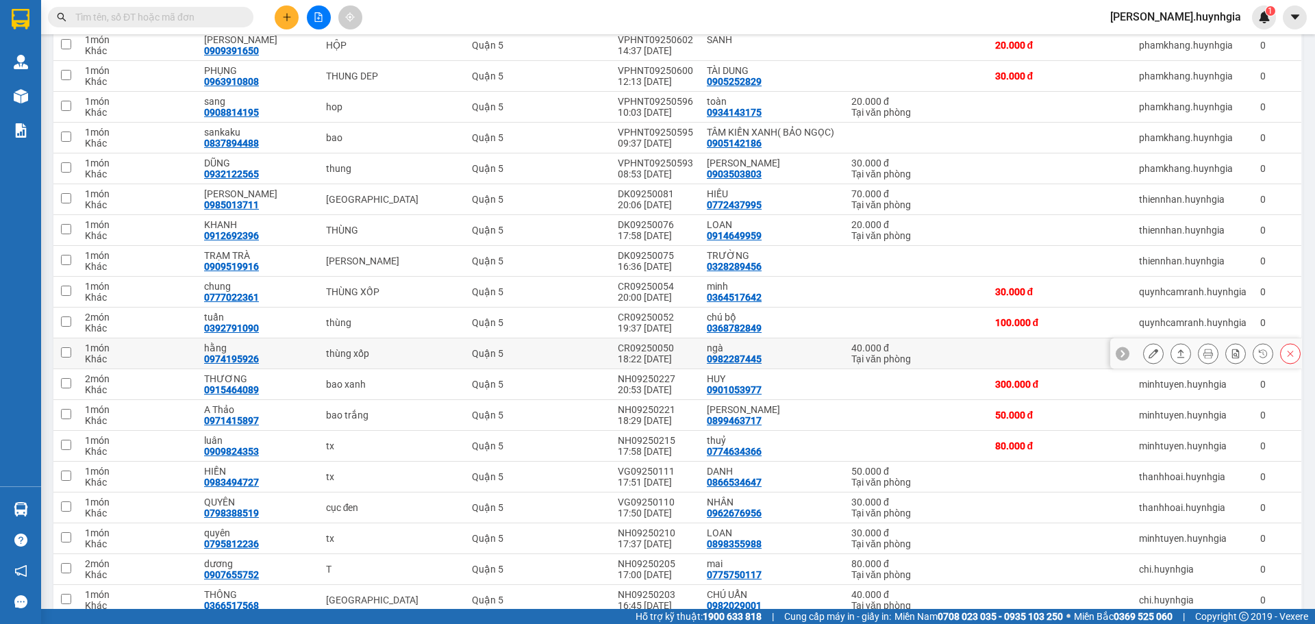
scroll to position [685, 0]
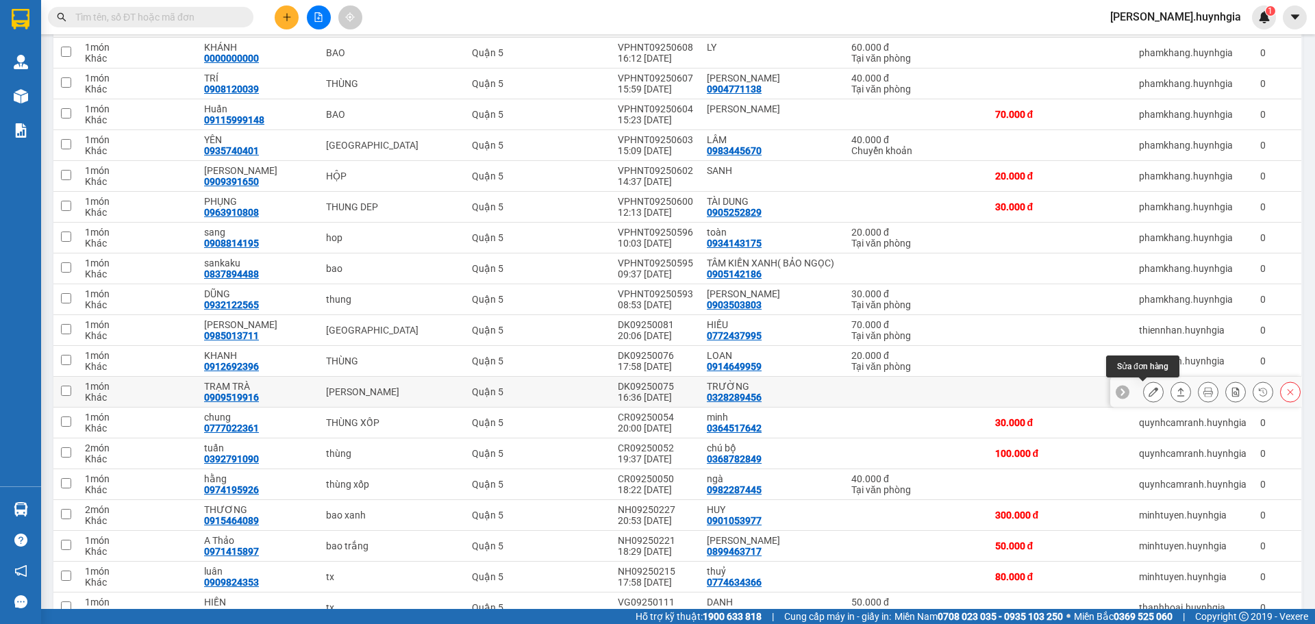
click at [1148, 390] on icon at bounding box center [1153, 392] width 10 height 10
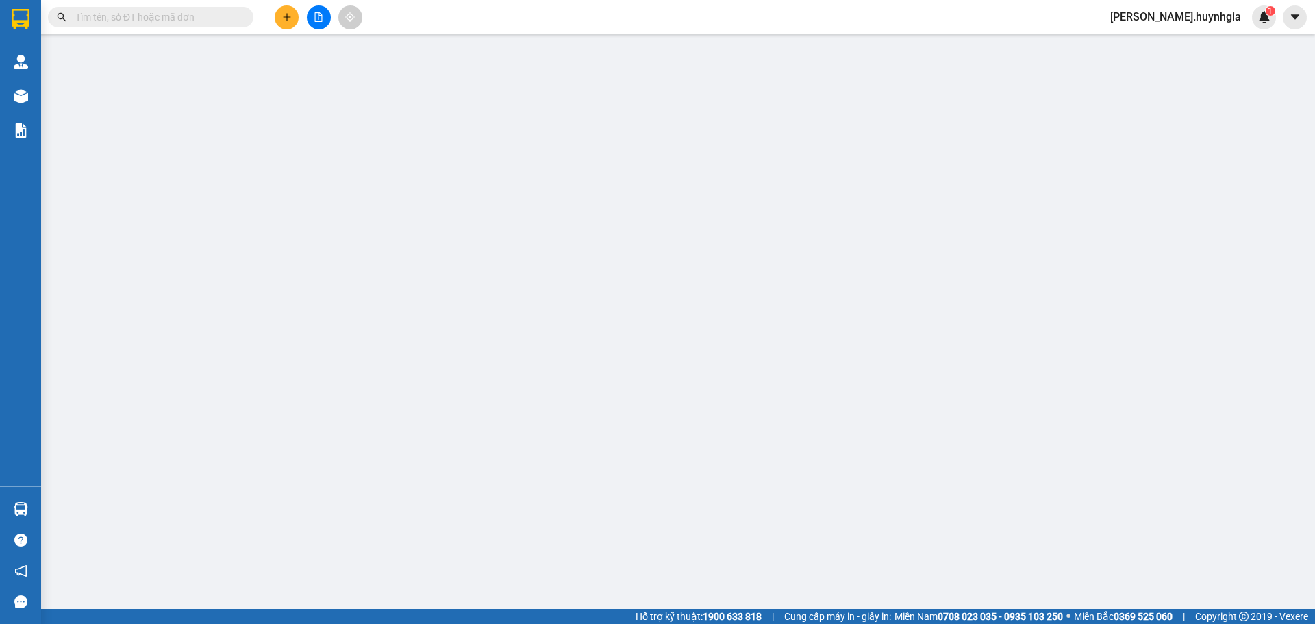
type input "0328289456"
type input "TRƯỜNG"
type input "0909519916"
type input "TRẠM TRÀ"
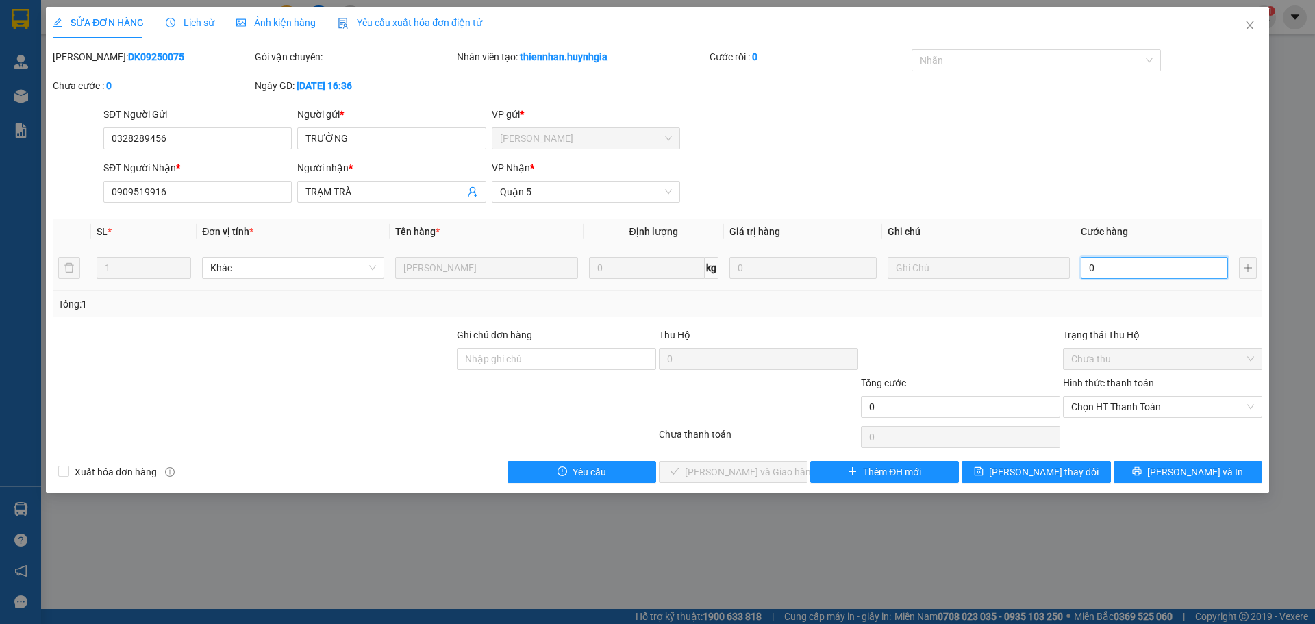
click at [1090, 268] on input "0" at bounding box center [1154, 268] width 147 height 22
click at [1085, 268] on input "0" at bounding box center [1154, 268] width 147 height 22
click at [1090, 268] on input "0" at bounding box center [1154, 268] width 147 height 22
click at [1083, 265] on input "0" at bounding box center [1154, 268] width 147 height 22
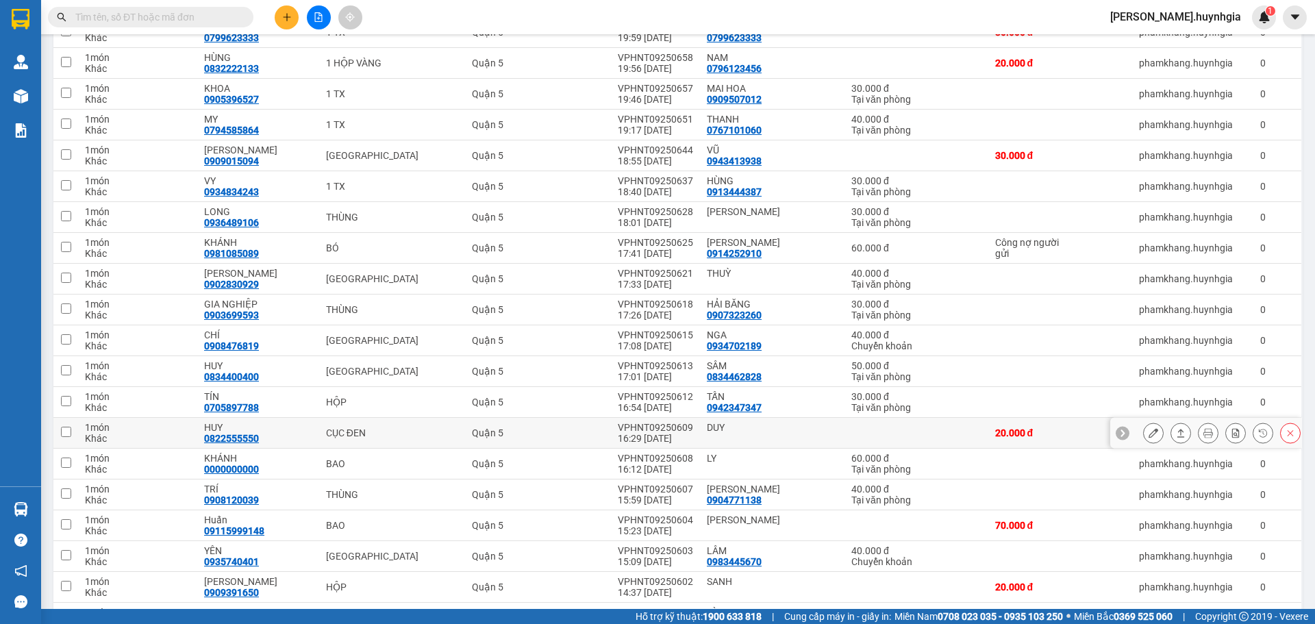
scroll to position [342, 0]
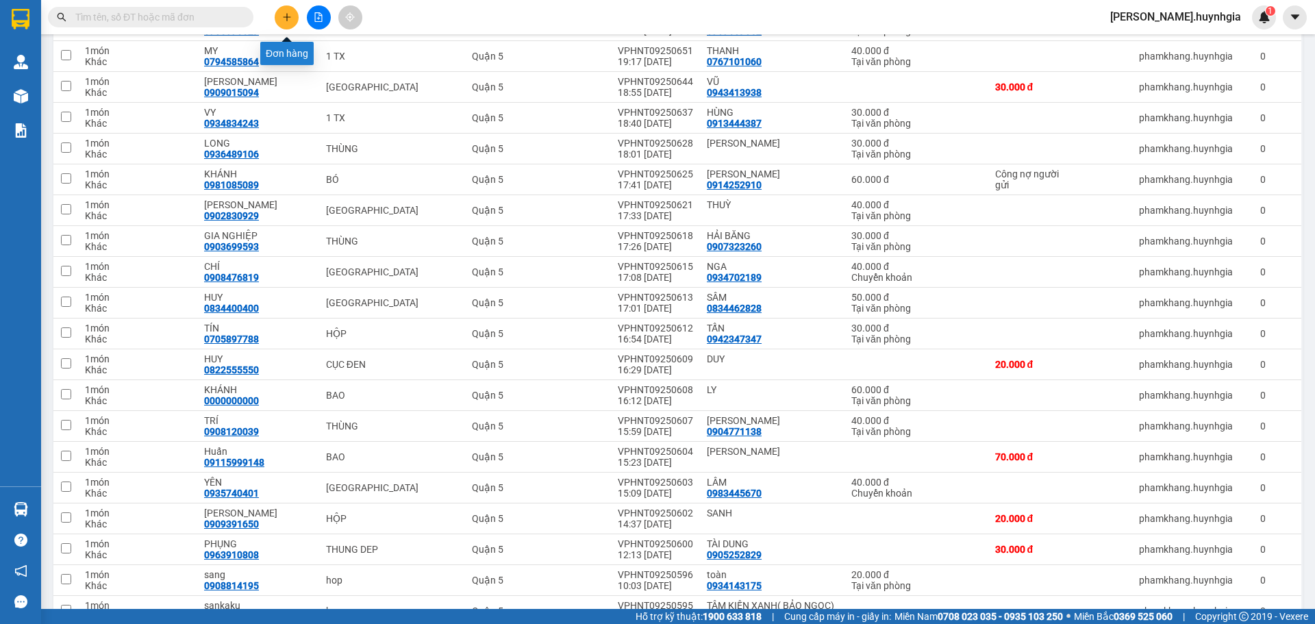
drag, startPoint x: 295, startPoint y: 10, endPoint x: 285, endPoint y: 14, distance: 11.3
click at [285, 14] on button at bounding box center [287, 17] width 24 height 24
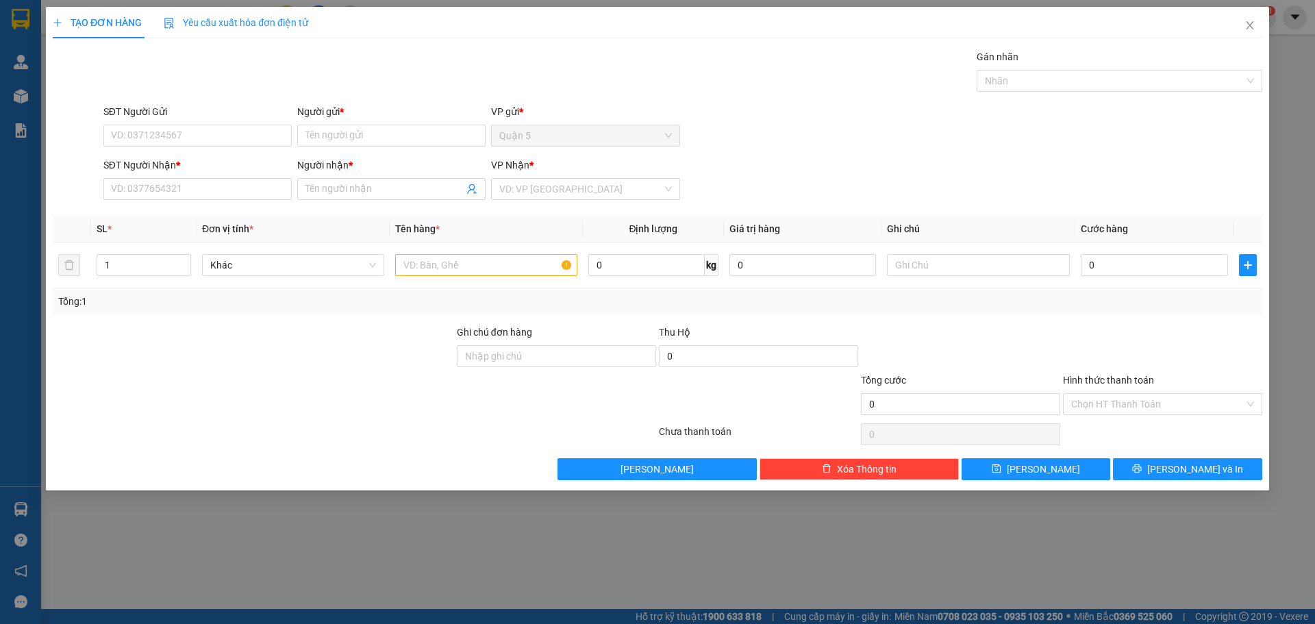
click at [284, 17] on span "Yêu cầu xuất hóa đơn điện tử" at bounding box center [236, 22] width 144 height 11
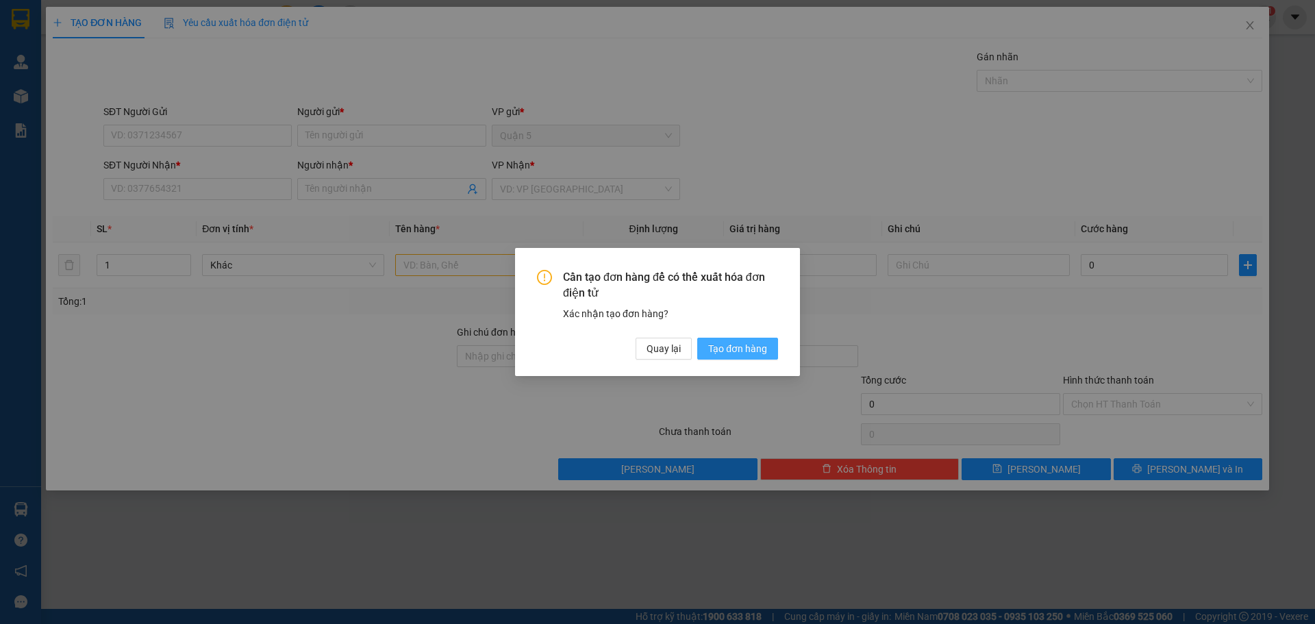
click at [724, 353] on span "Tạo đơn hàng" at bounding box center [737, 348] width 59 height 15
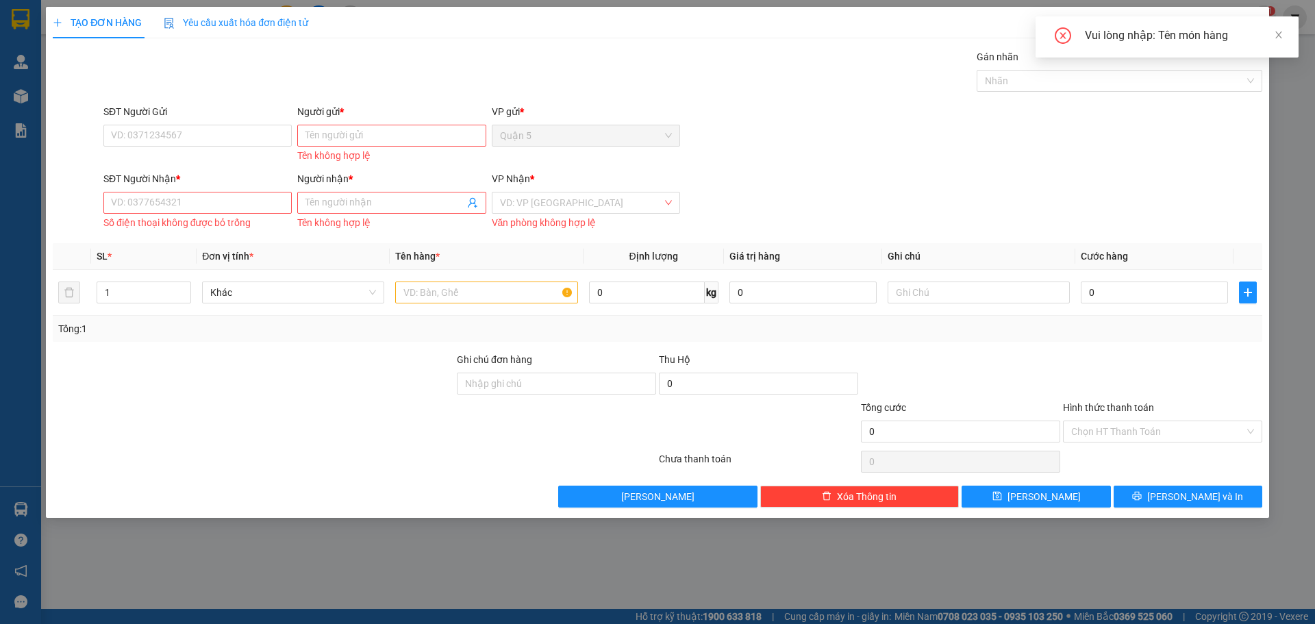
drag, startPoint x: 124, startPoint y: 455, endPoint x: 148, endPoint y: 429, distance: 35.9
click at [129, 451] on div at bounding box center [354, 461] width 606 height 27
drag, startPoint x: 351, startPoint y: 79, endPoint x: 362, endPoint y: 73, distance: 12.0
click at [353, 79] on div "Gán nhãn Nhãn" at bounding box center [683, 73] width 1164 height 48
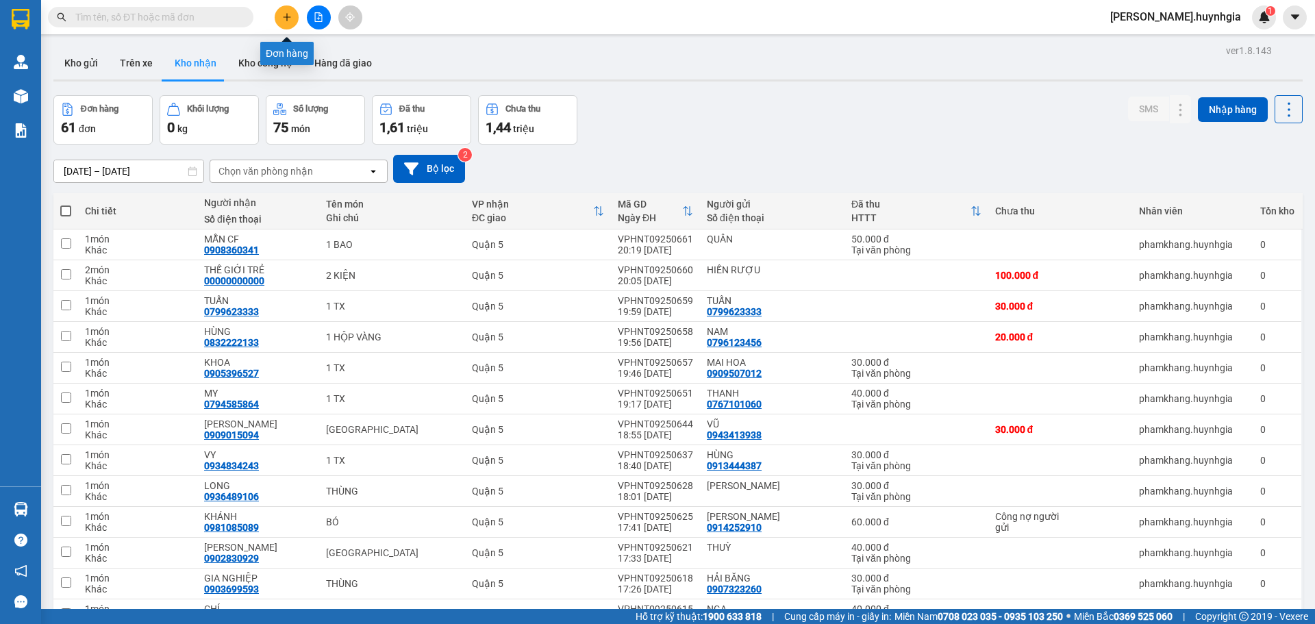
click at [287, 23] on button at bounding box center [287, 17] width 24 height 24
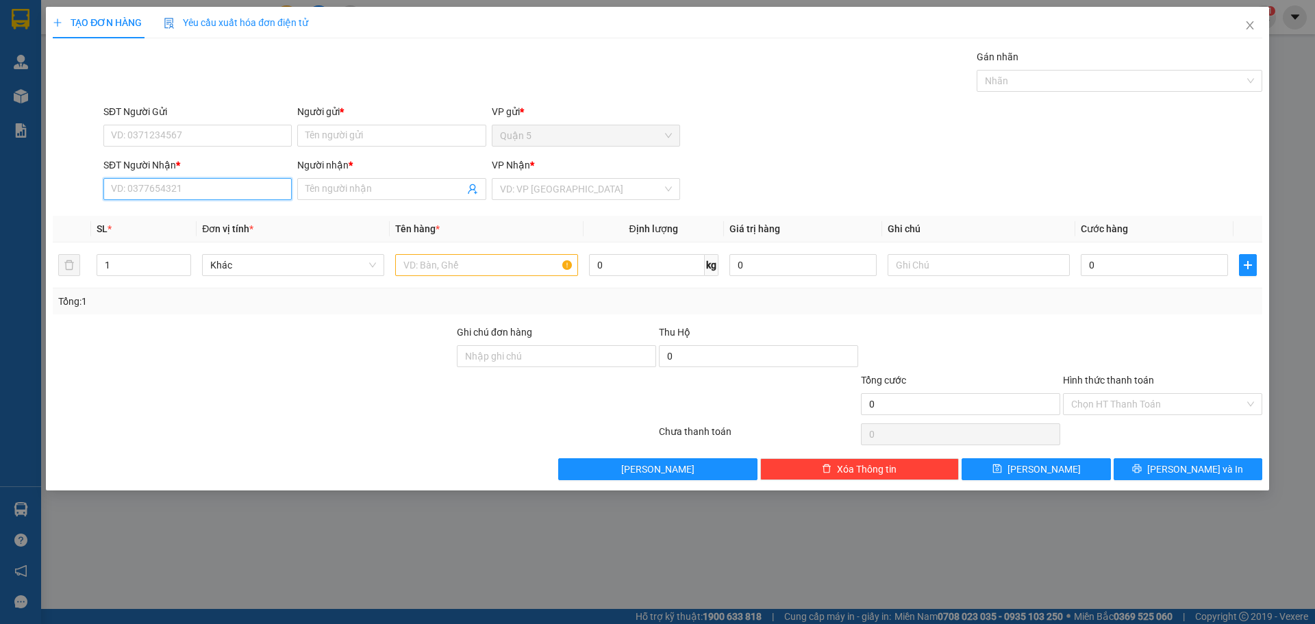
click at [187, 187] on input "SĐT Người Nhận *" at bounding box center [197, 189] width 188 height 22
type input "400"
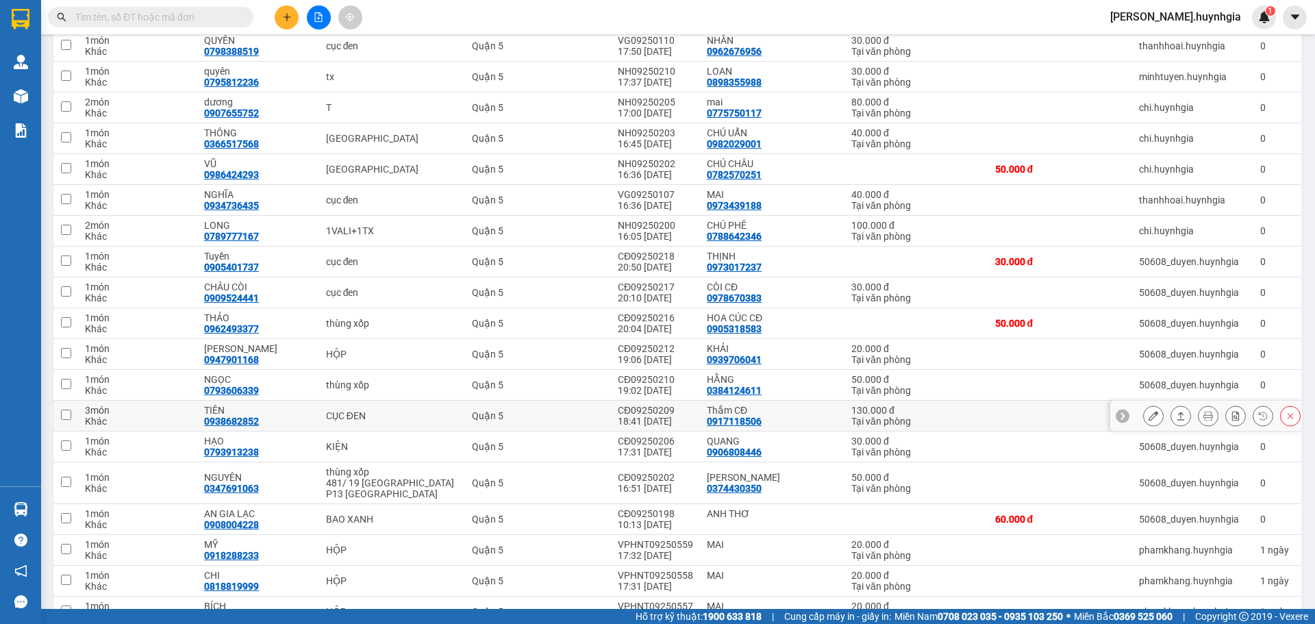
scroll to position [1370, 0]
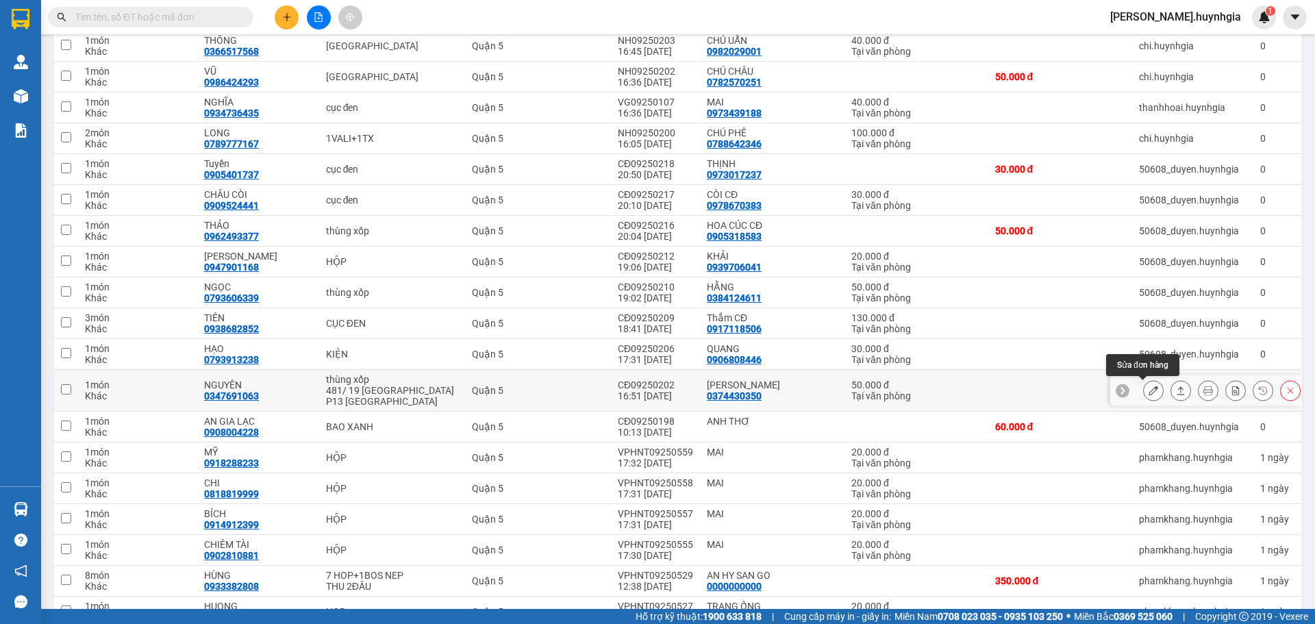
click at [1148, 391] on icon at bounding box center [1153, 391] width 10 height 10
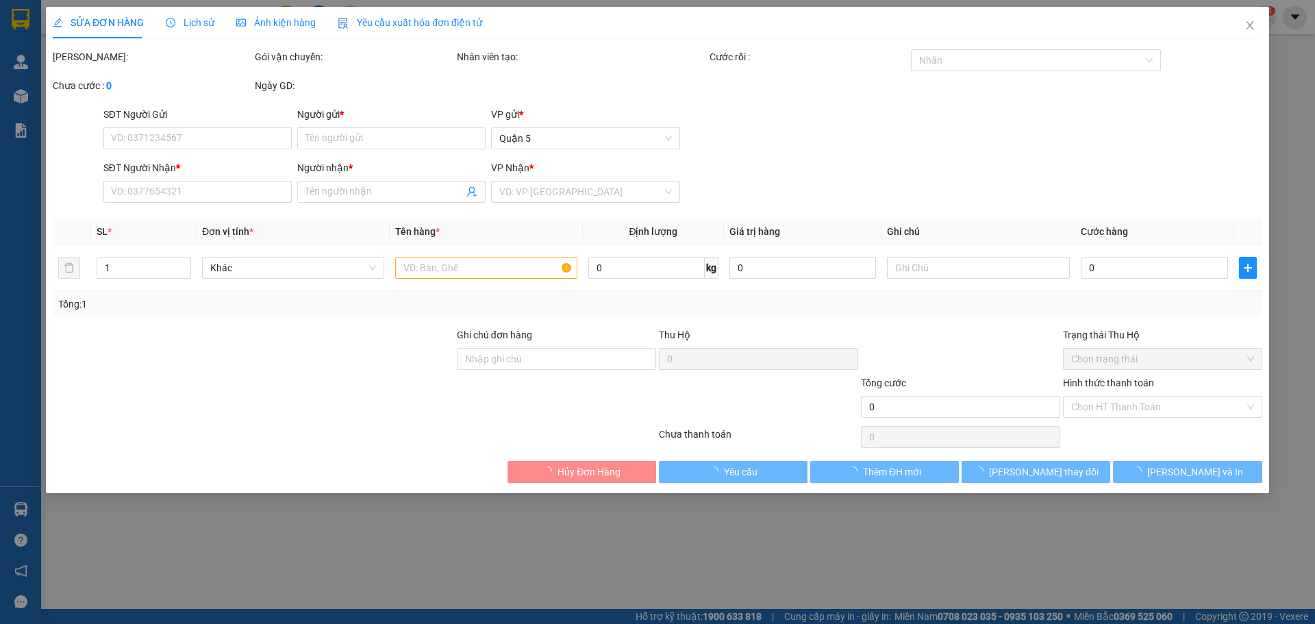
type input "0374430350"
type input "[PERSON_NAME]"
type input "0347691063"
type input "NGUYÊN"
type input "50.000"
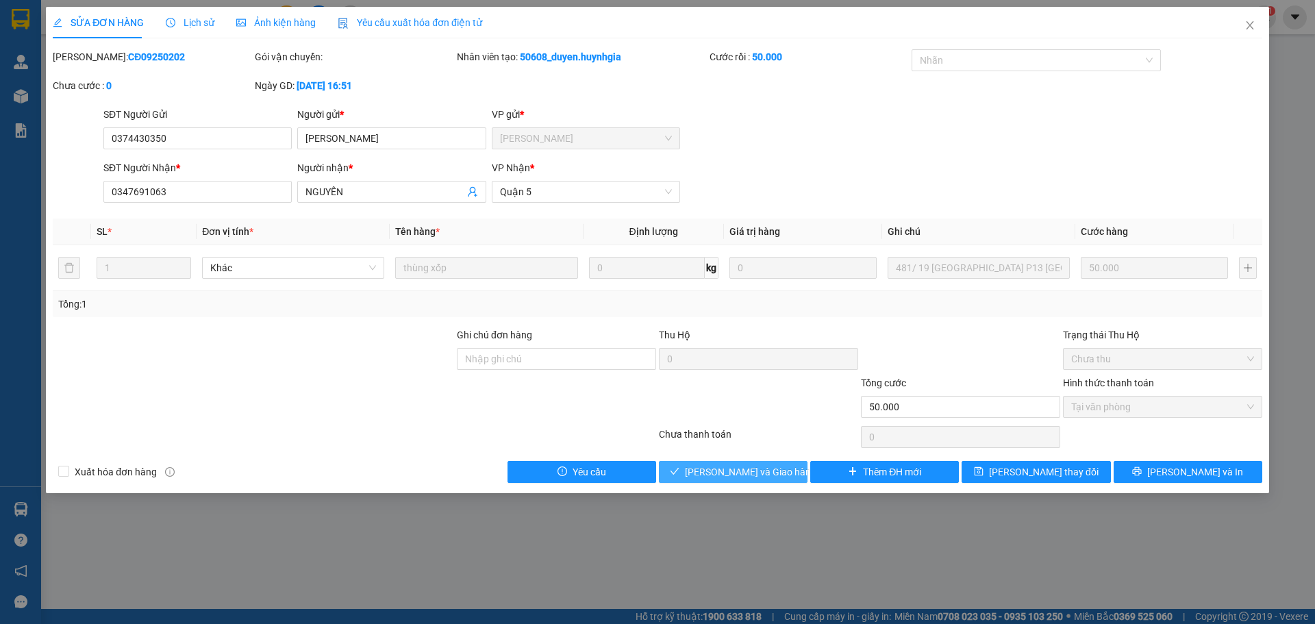
click at [751, 468] on span "[PERSON_NAME] và Giao hàng" at bounding box center [750, 471] width 131 height 15
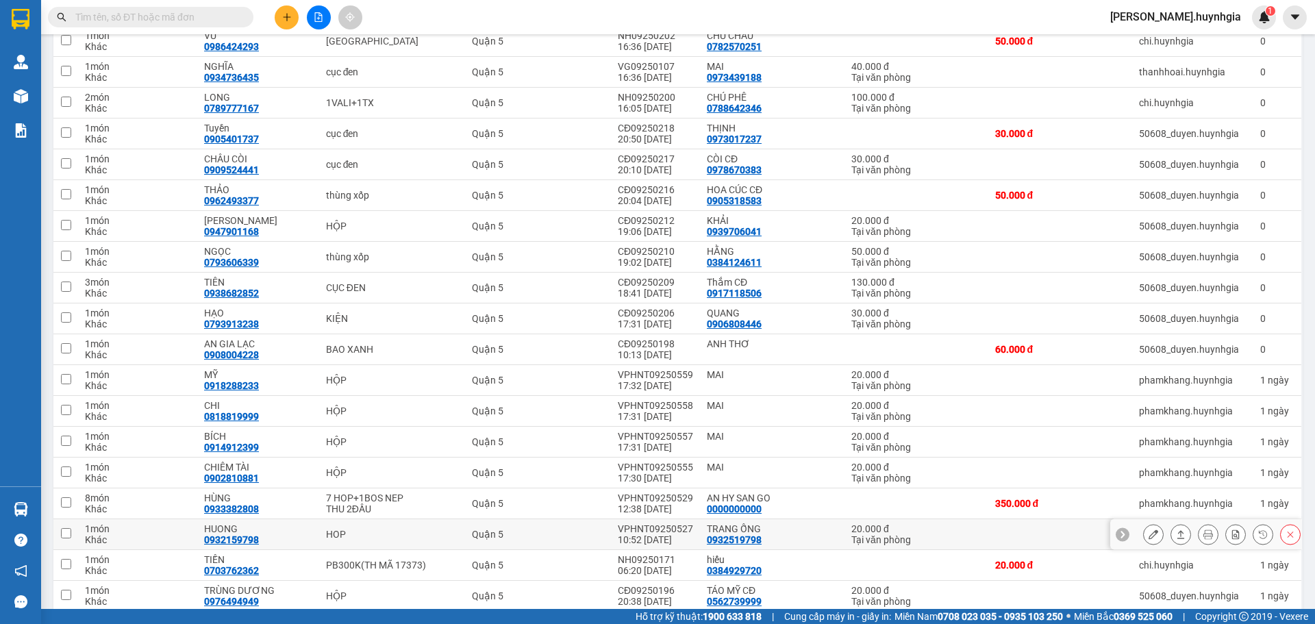
scroll to position [1389, 0]
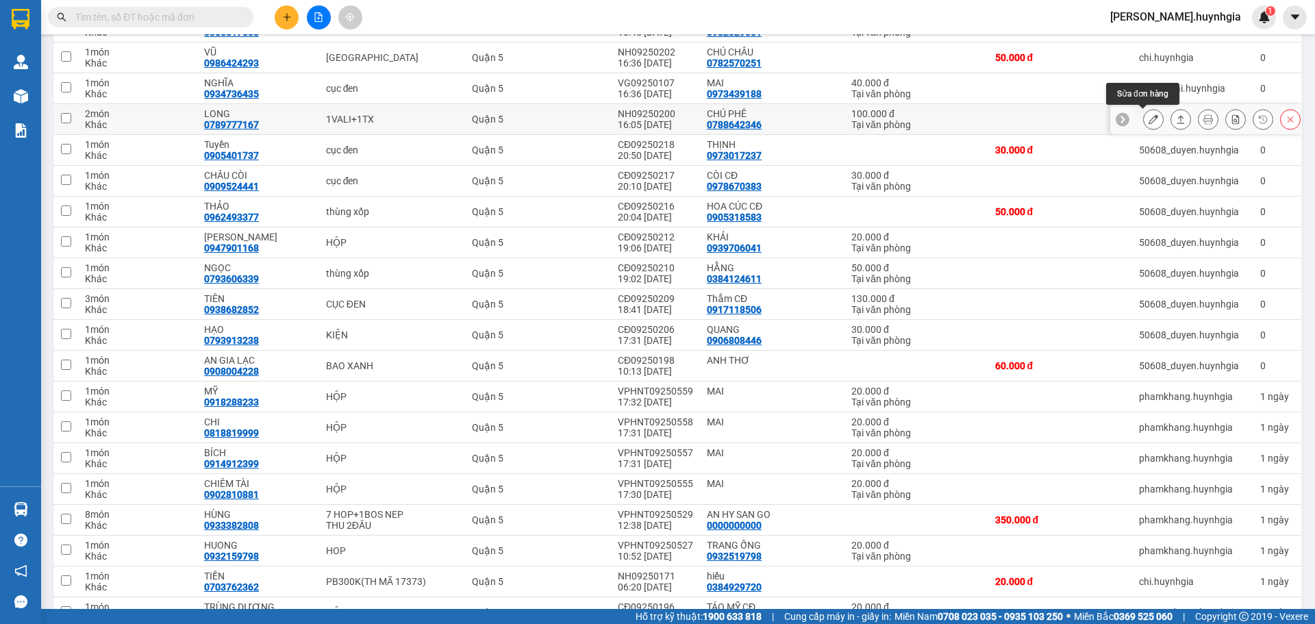
click at [1148, 121] on icon at bounding box center [1153, 119] width 10 height 10
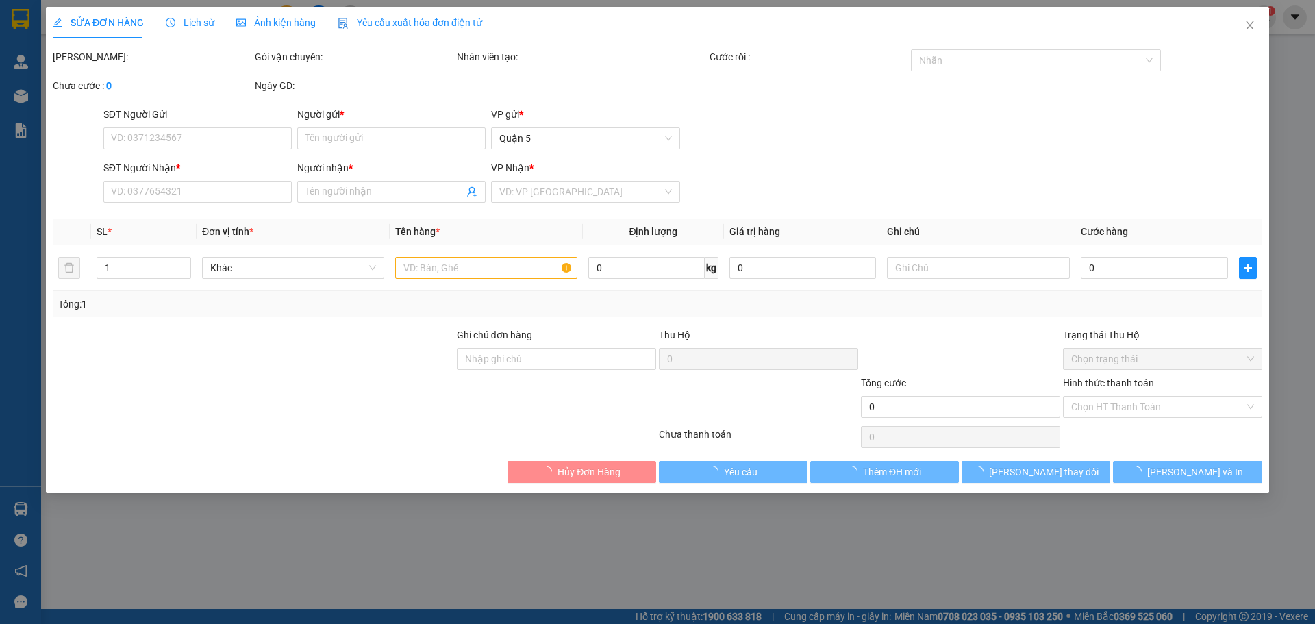
type input "0788642346"
type input "CHÚ PHÊ"
type input "0789777167"
type input "LONG"
type input "100.000"
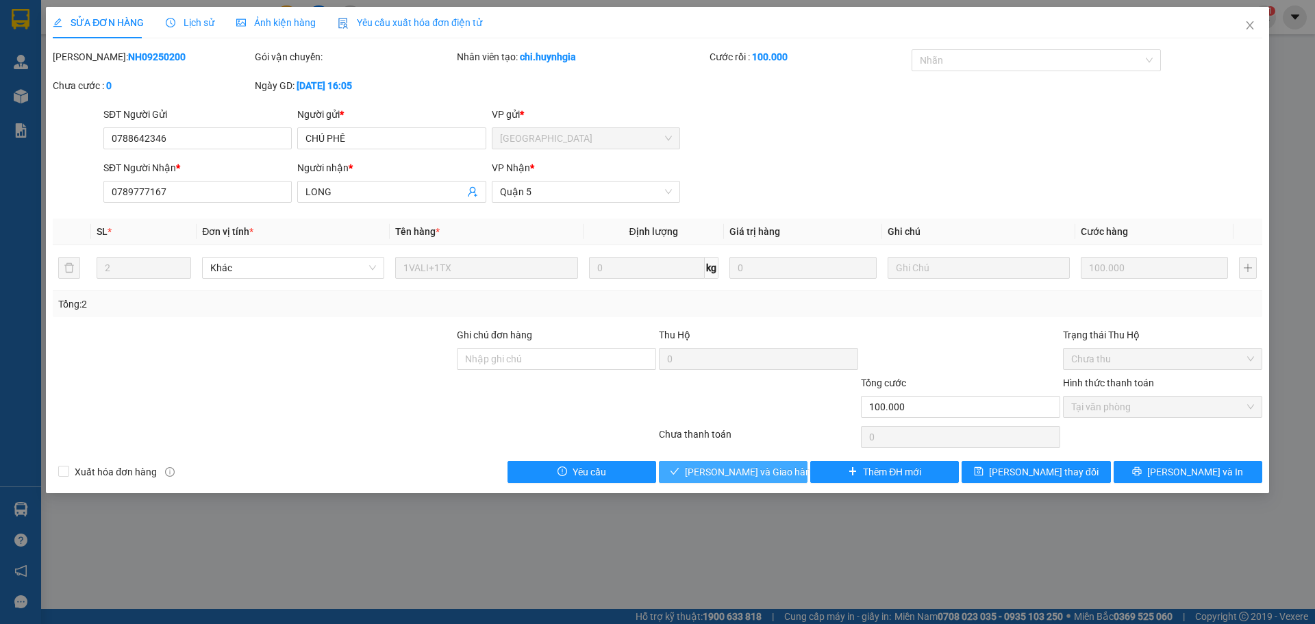
drag, startPoint x: 745, startPoint y: 468, endPoint x: 833, endPoint y: 416, distance: 101.9
click at [749, 468] on span "[PERSON_NAME] và Giao hàng" at bounding box center [750, 471] width 131 height 15
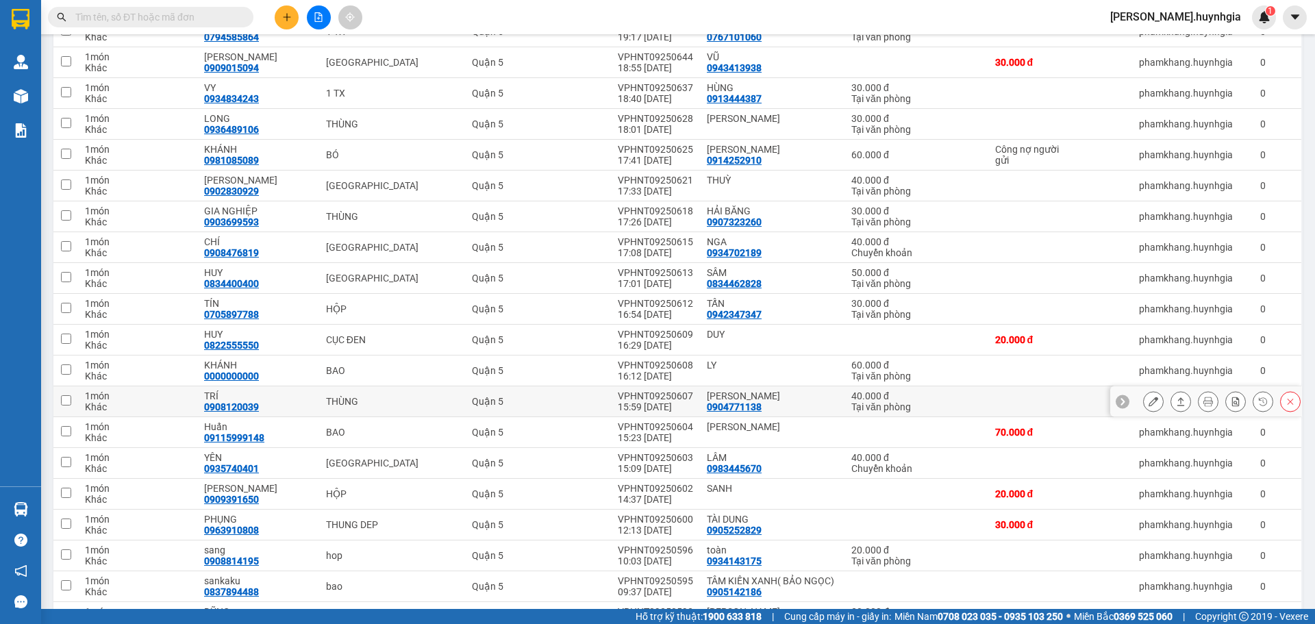
scroll to position [342, 0]
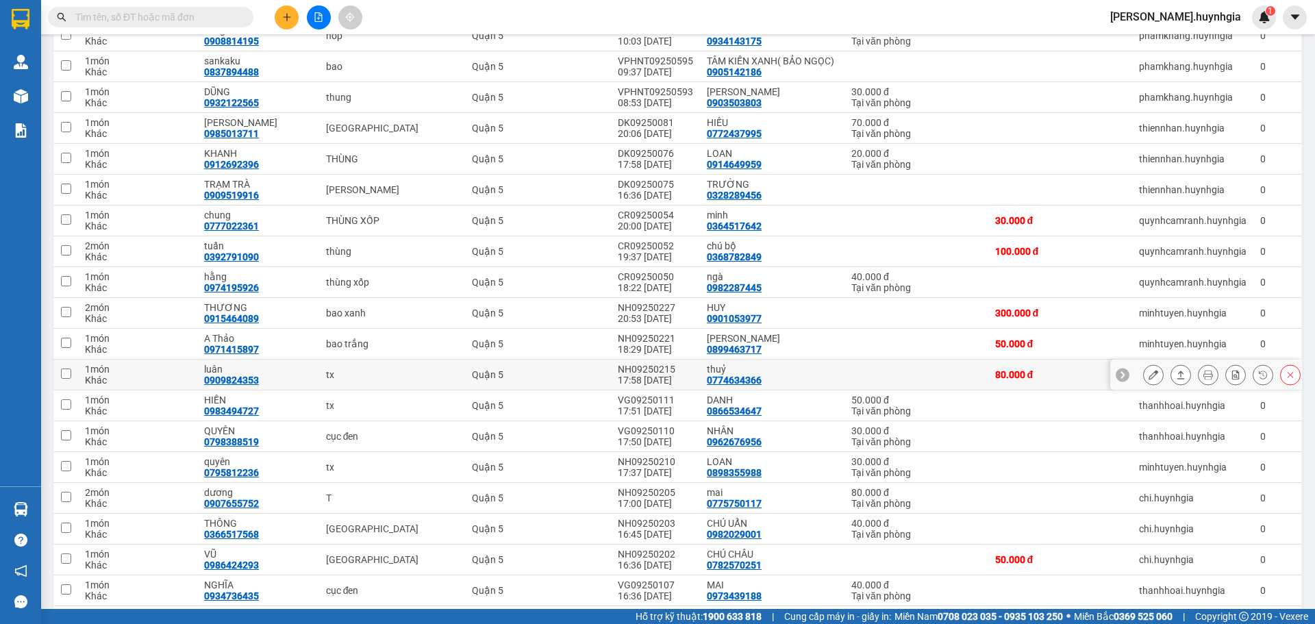
scroll to position [959, 0]
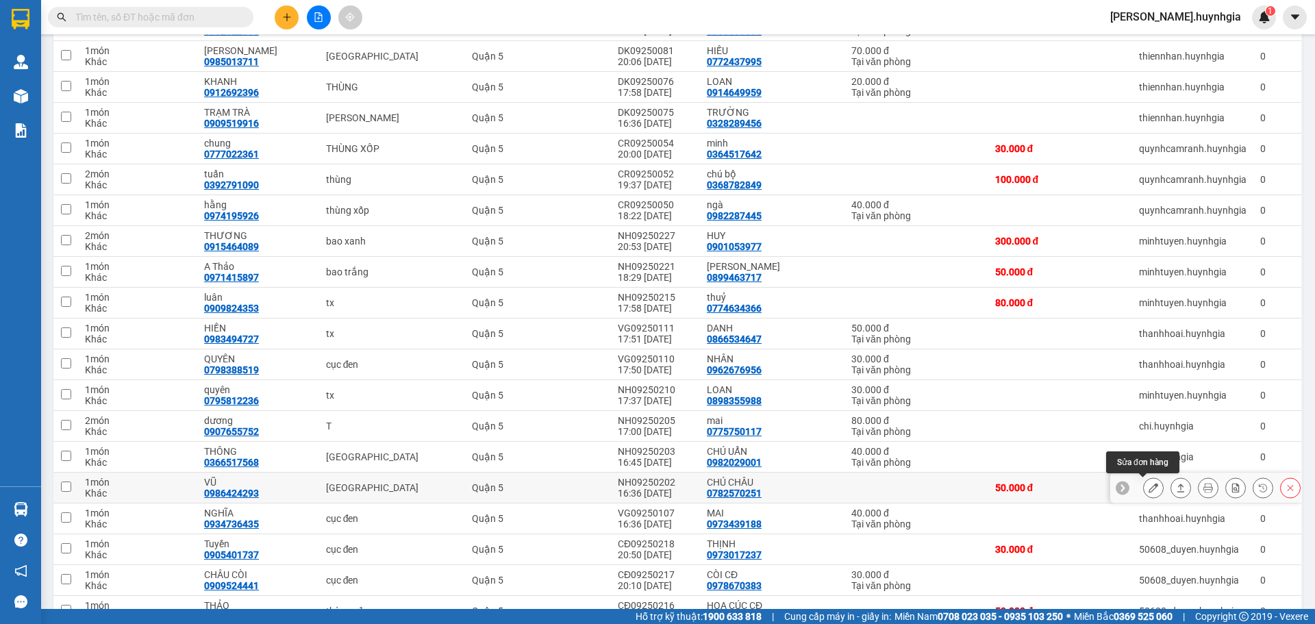
click at [1148, 490] on icon at bounding box center [1153, 488] width 10 height 10
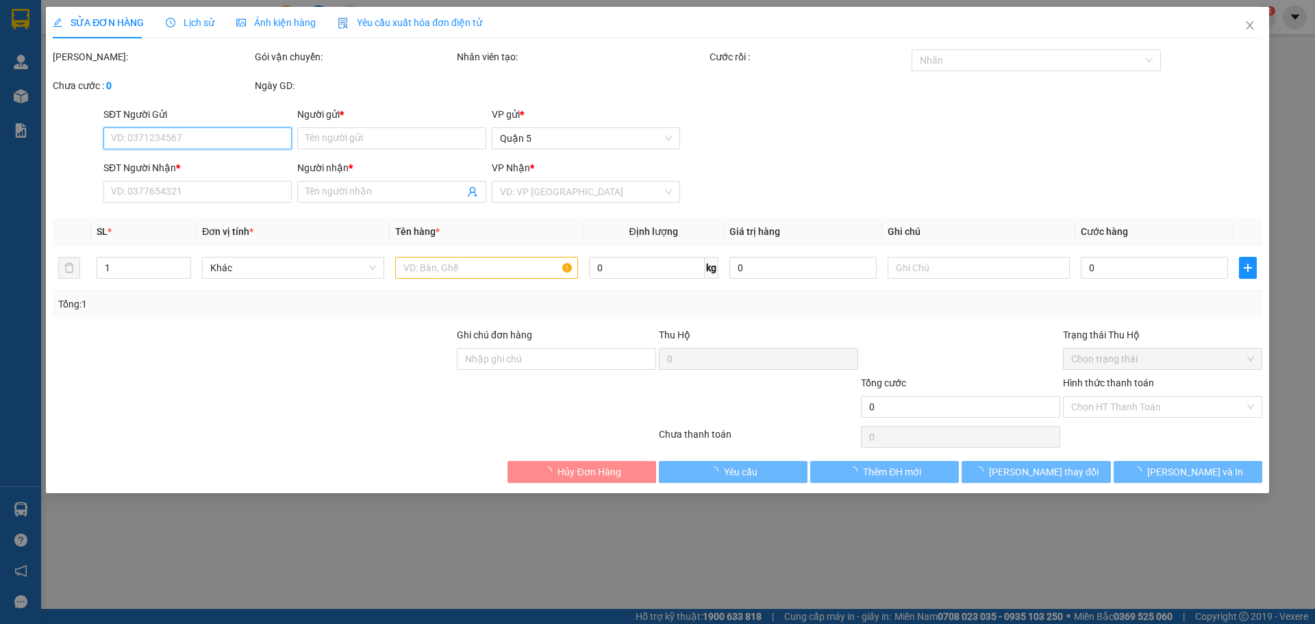
type input "0782570251"
type input "CHÚ CHÂU"
type input "0986424293"
type input "VŨ"
type input "50.000"
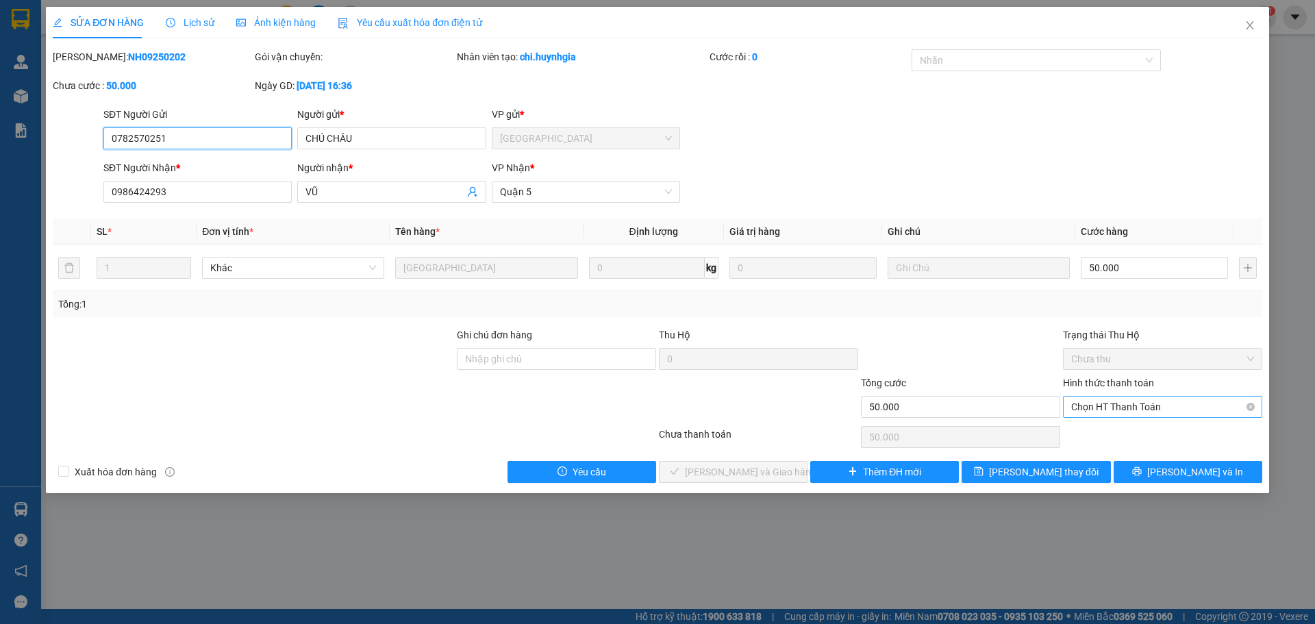
drag, startPoint x: 1124, startPoint y: 406, endPoint x: 1144, endPoint y: 412, distance: 20.6
click at [1137, 410] on span "Chọn HT Thanh Toán" at bounding box center [1162, 407] width 183 height 21
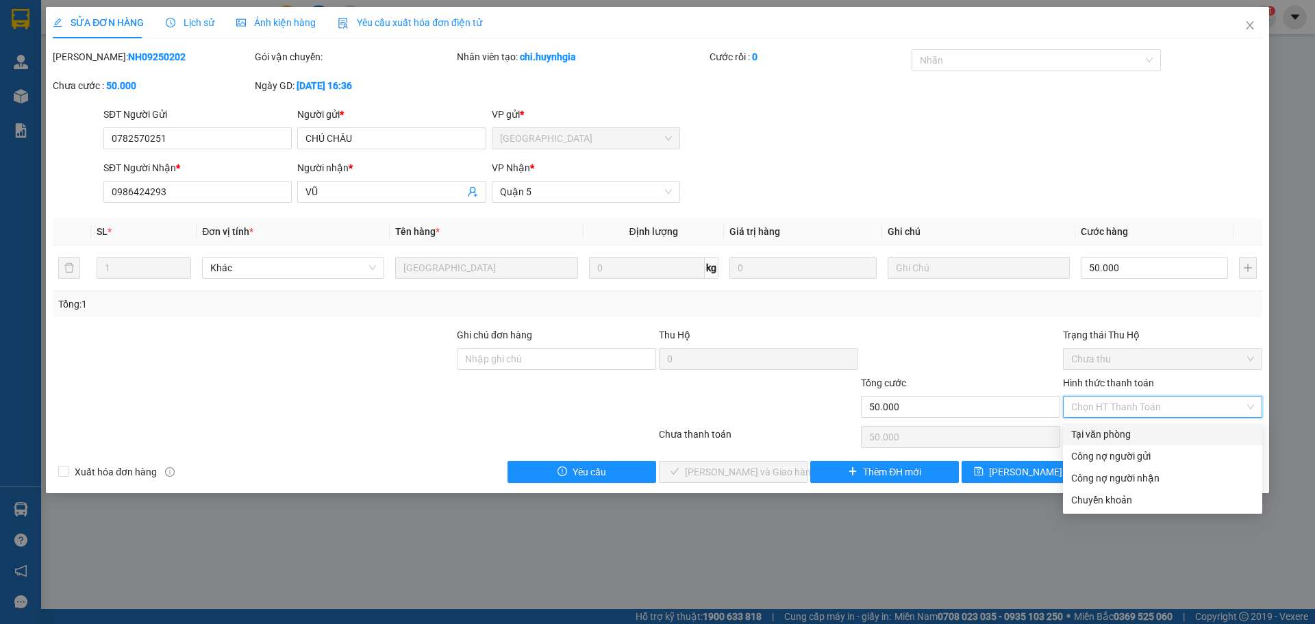
drag, startPoint x: 1141, startPoint y: 428, endPoint x: 1161, endPoint y: 431, distance: 20.7
click at [1144, 427] on div "Tại văn phòng" at bounding box center [1162, 434] width 183 height 15
type input "0"
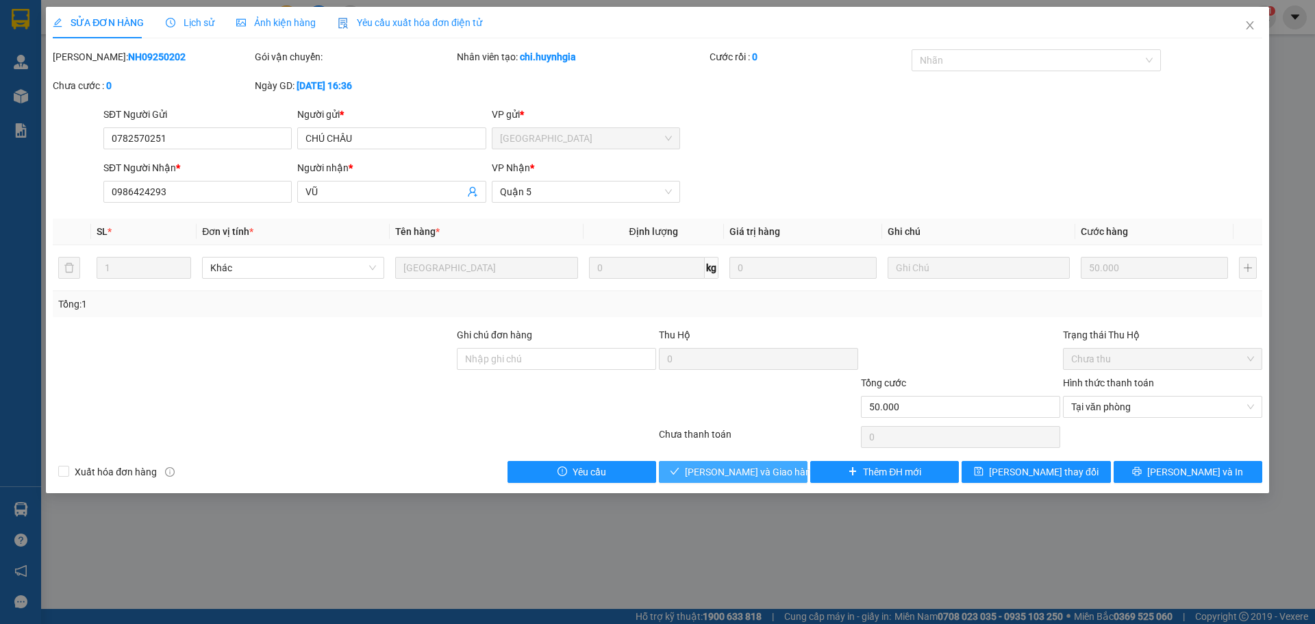
click at [720, 480] on button "[PERSON_NAME] và Giao hàng" at bounding box center [733, 472] width 149 height 22
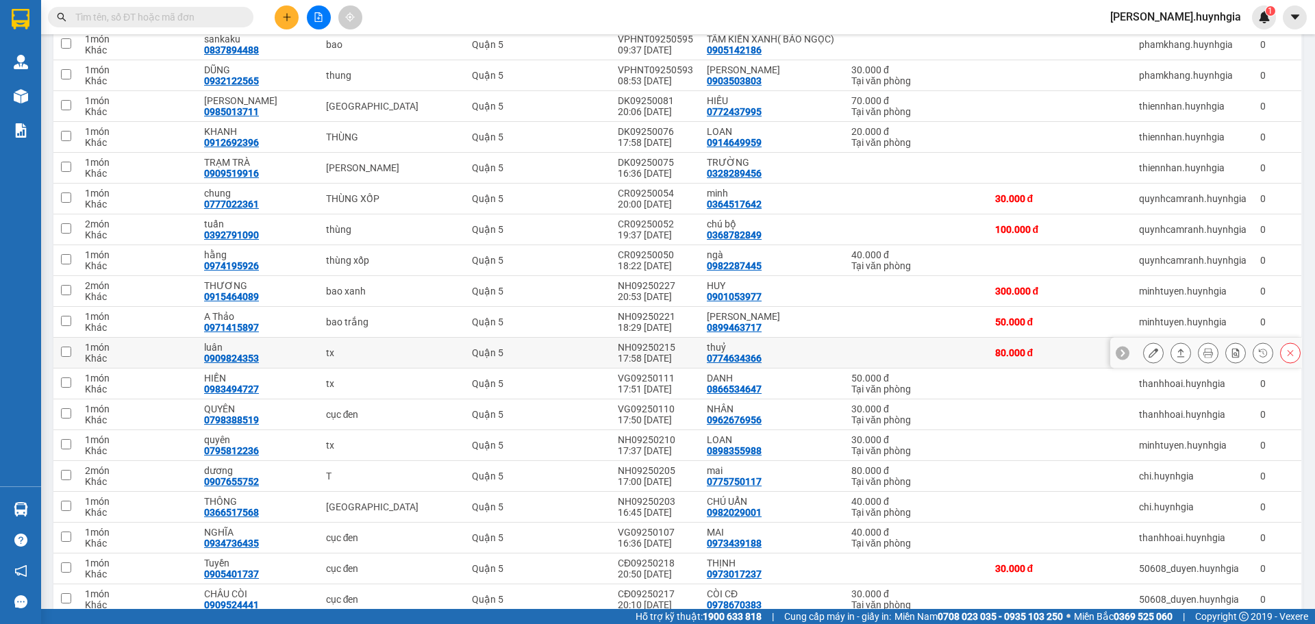
scroll to position [753, 0]
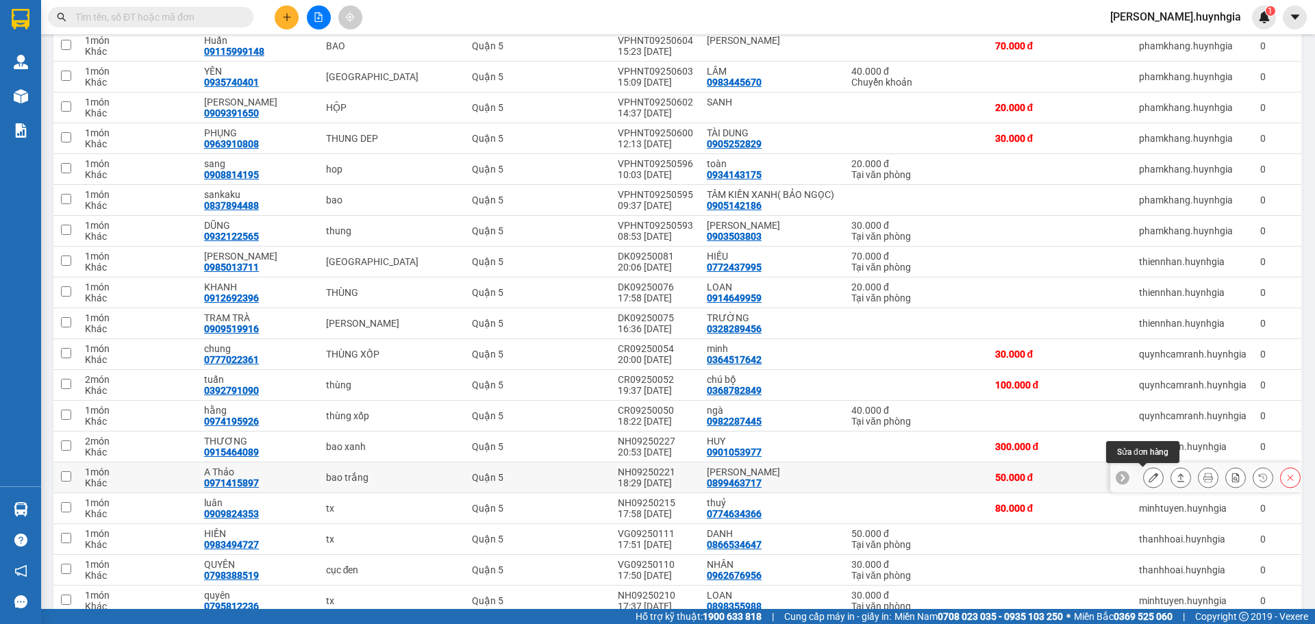
click at [1148, 477] on icon at bounding box center [1153, 478] width 10 height 10
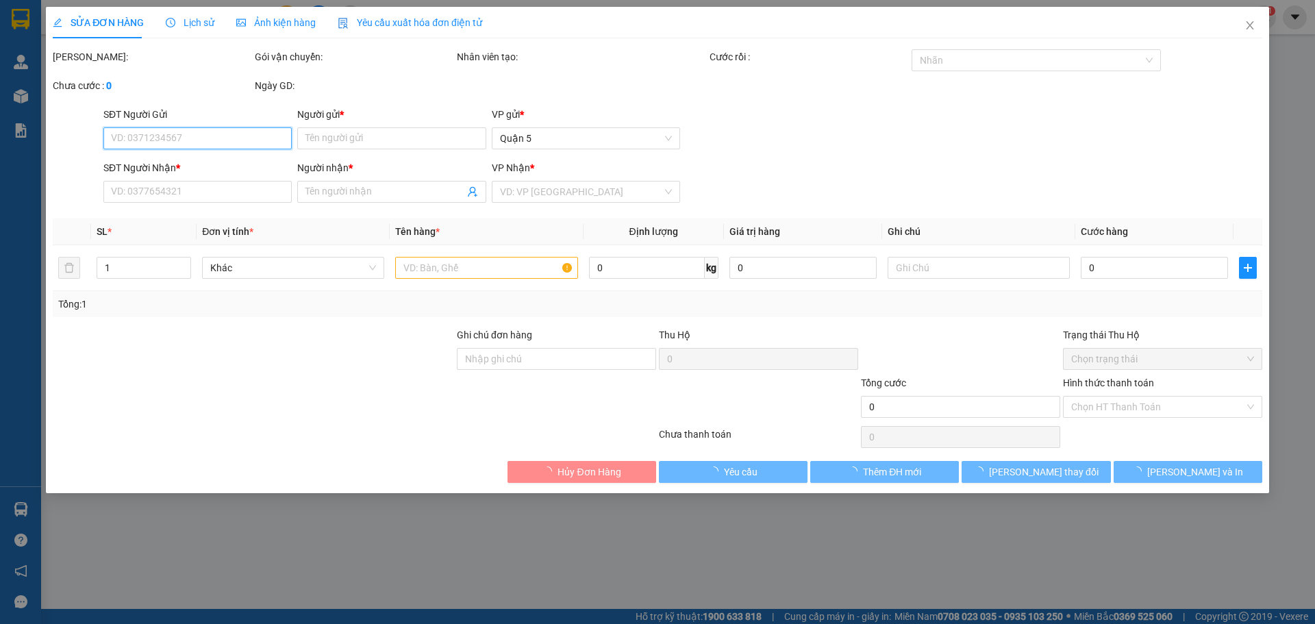
type input "0899463717"
type input "[PERSON_NAME]"
type input "0971415897"
type input "A Thảo"
type input "50.000"
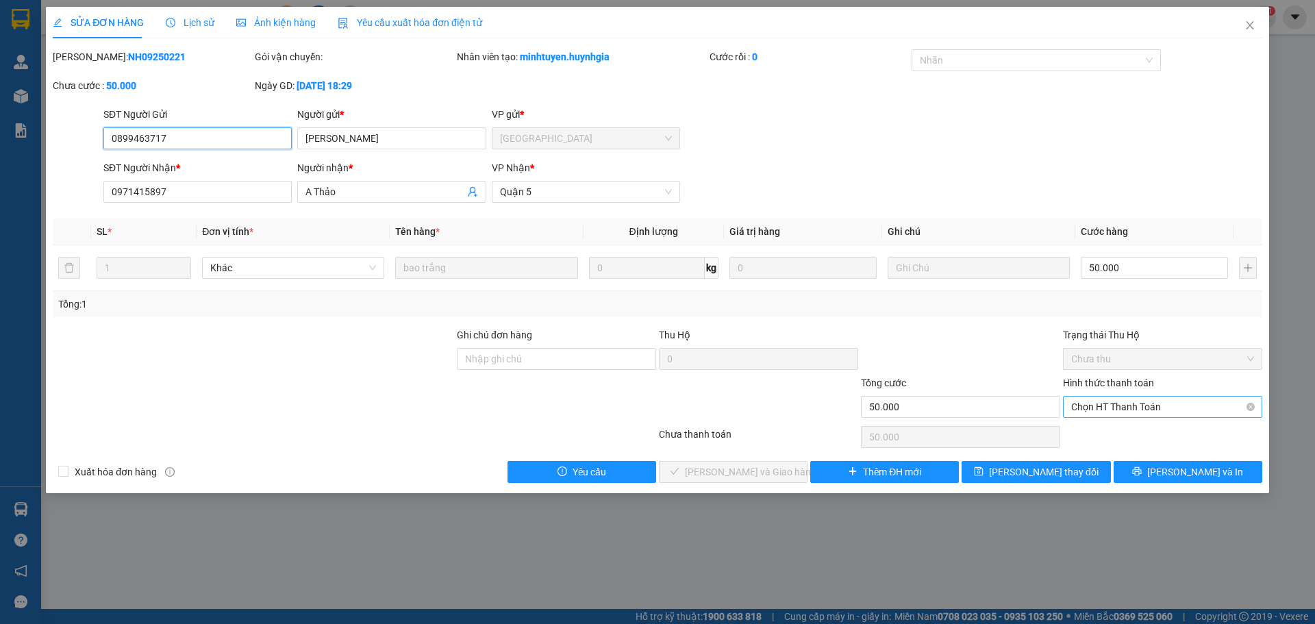
click at [1153, 407] on span "Chọn HT Thanh Toán" at bounding box center [1162, 407] width 183 height 21
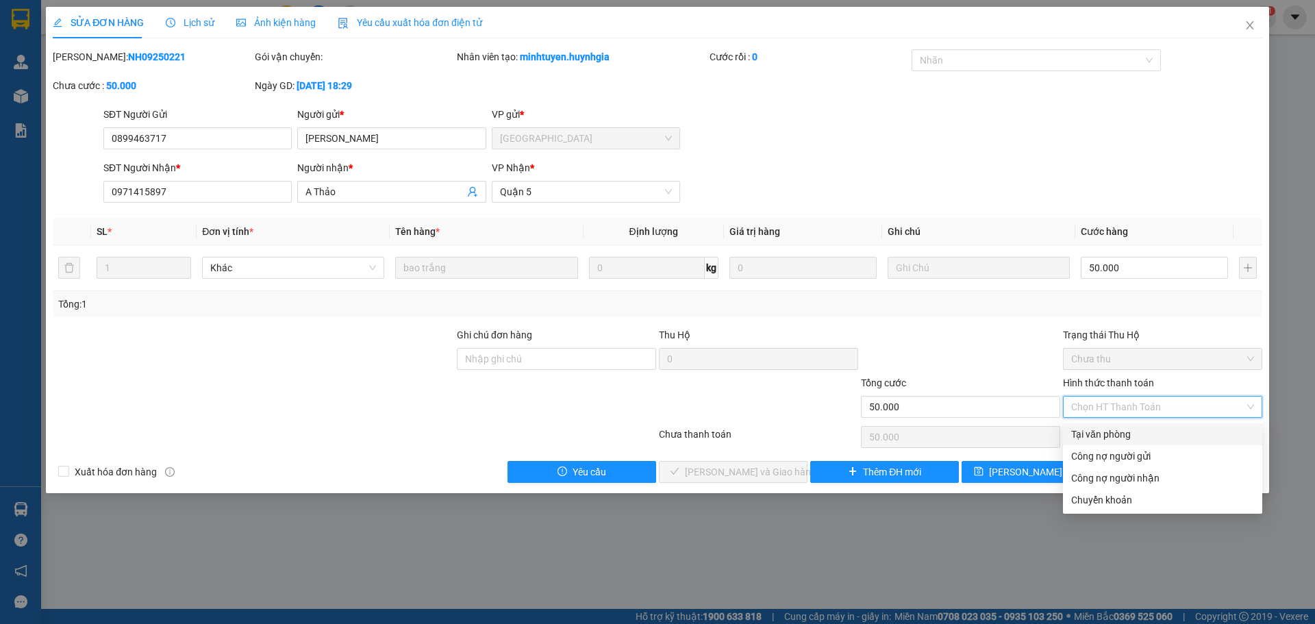
click at [1128, 436] on div "Tại văn phòng" at bounding box center [1162, 434] width 183 height 15
type input "0"
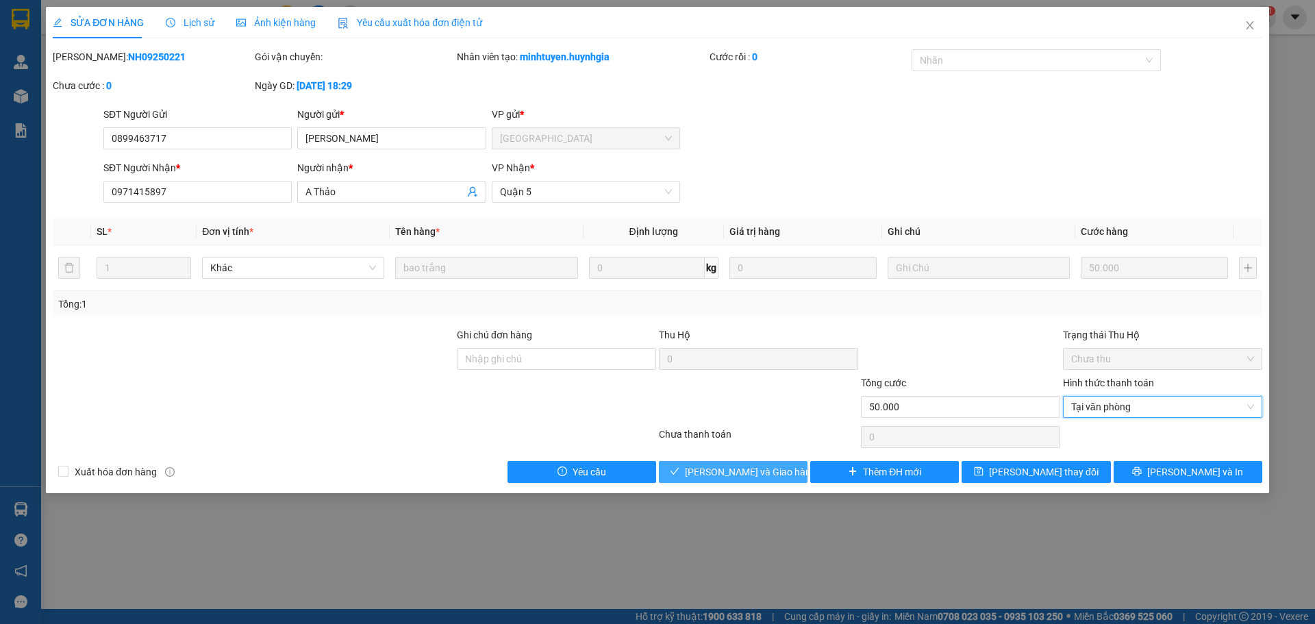
click at [779, 477] on button "[PERSON_NAME] và Giao hàng" at bounding box center [733, 472] width 149 height 22
